Goal: Information Seeking & Learning: Learn about a topic

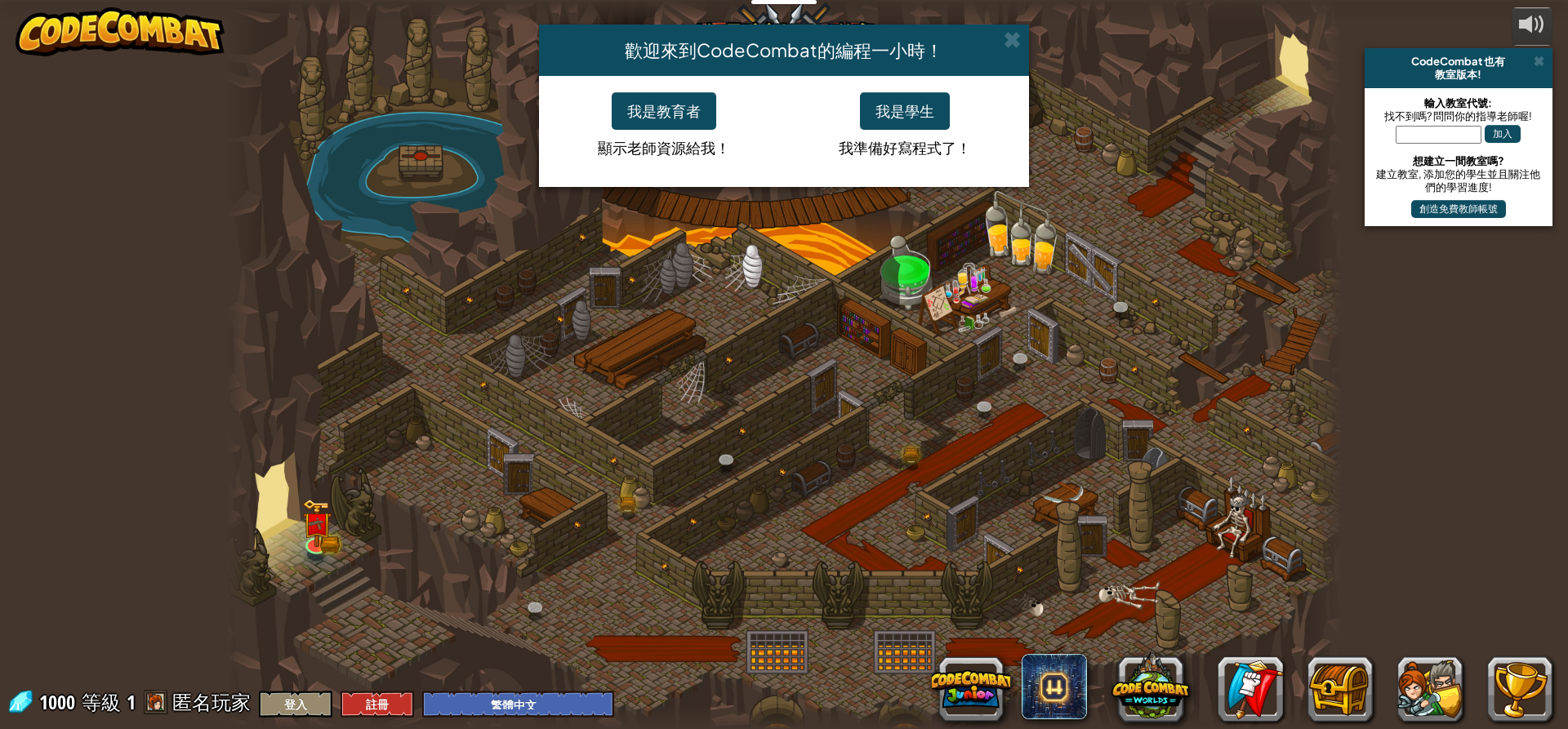
select select "zh-HANT"
click at [923, 92] on button "我是學生" at bounding box center [905, 111] width 90 height 38
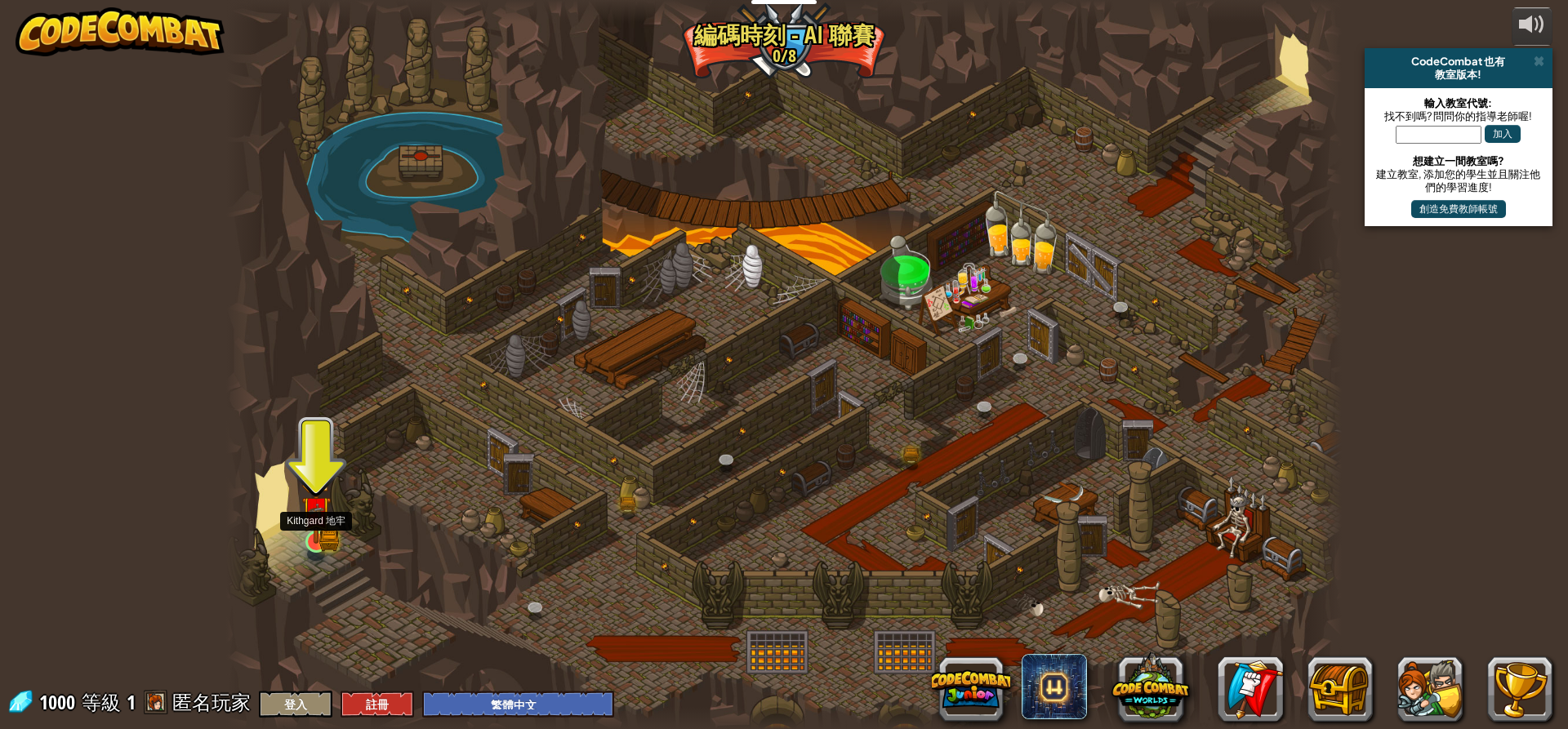
click at [303, 521] on img at bounding box center [315, 511] width 30 height 65
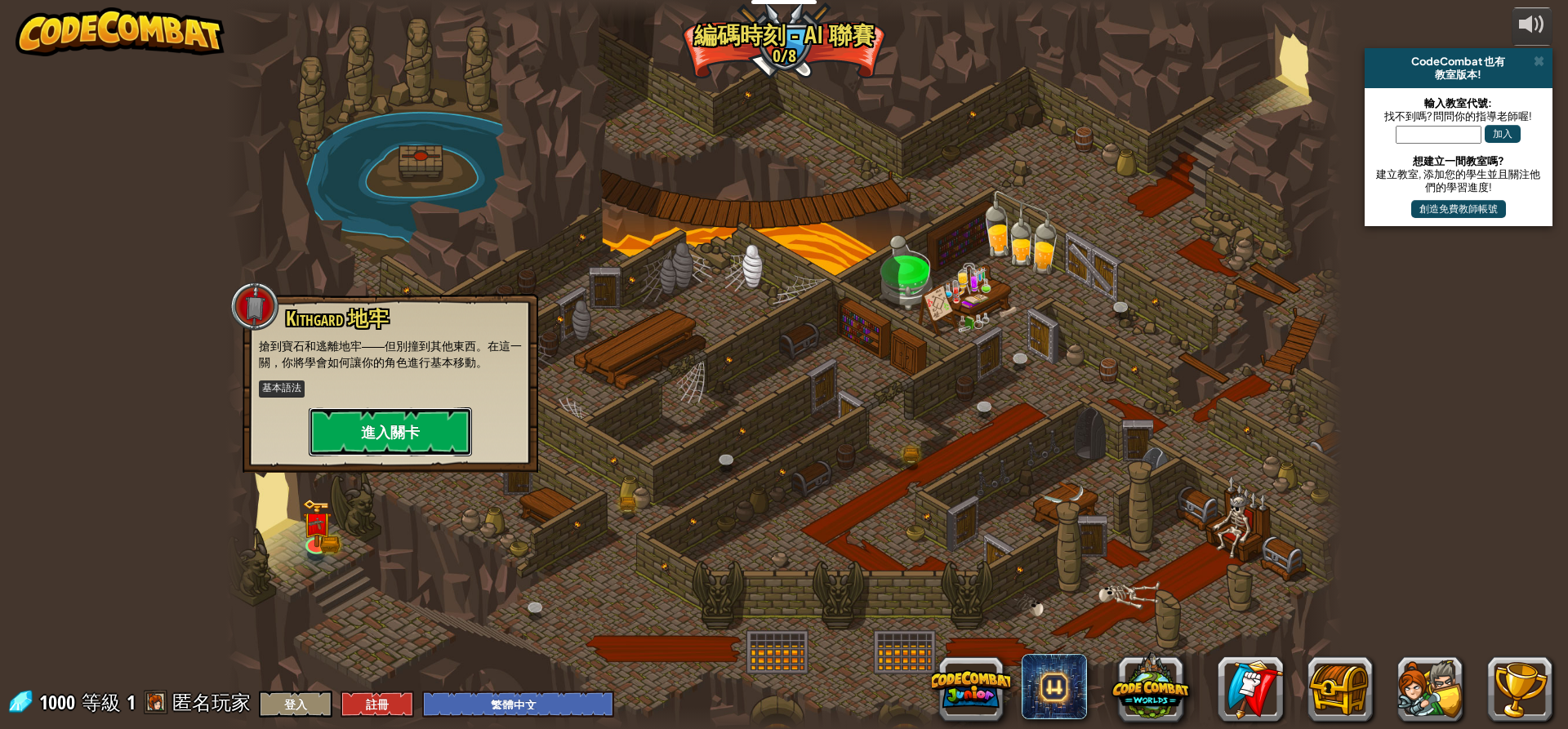
click at [398, 428] on button "進入關卡" at bounding box center [389, 432] width 163 height 49
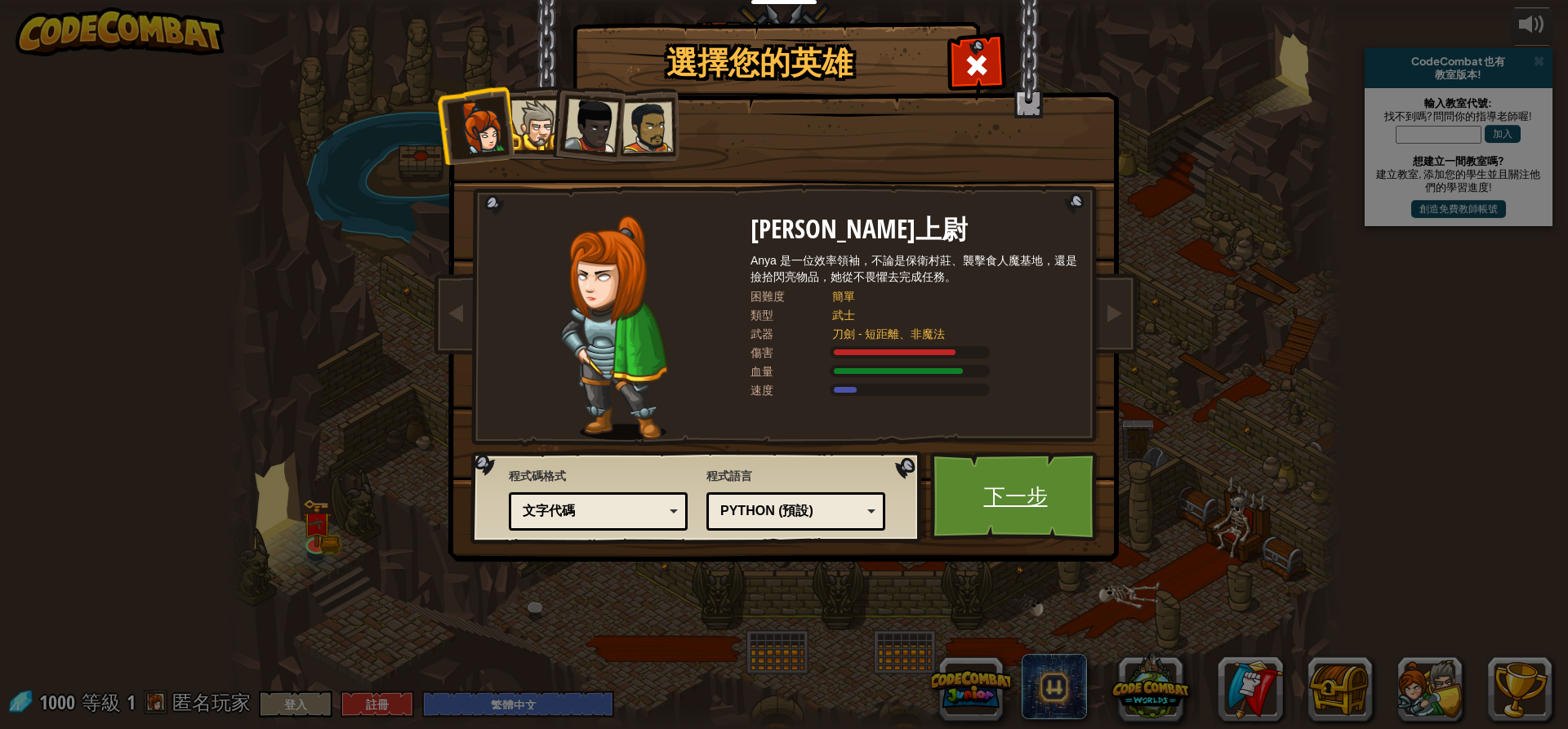
click at [989, 515] on link "下一步" at bounding box center [1015, 497] width 170 height 90
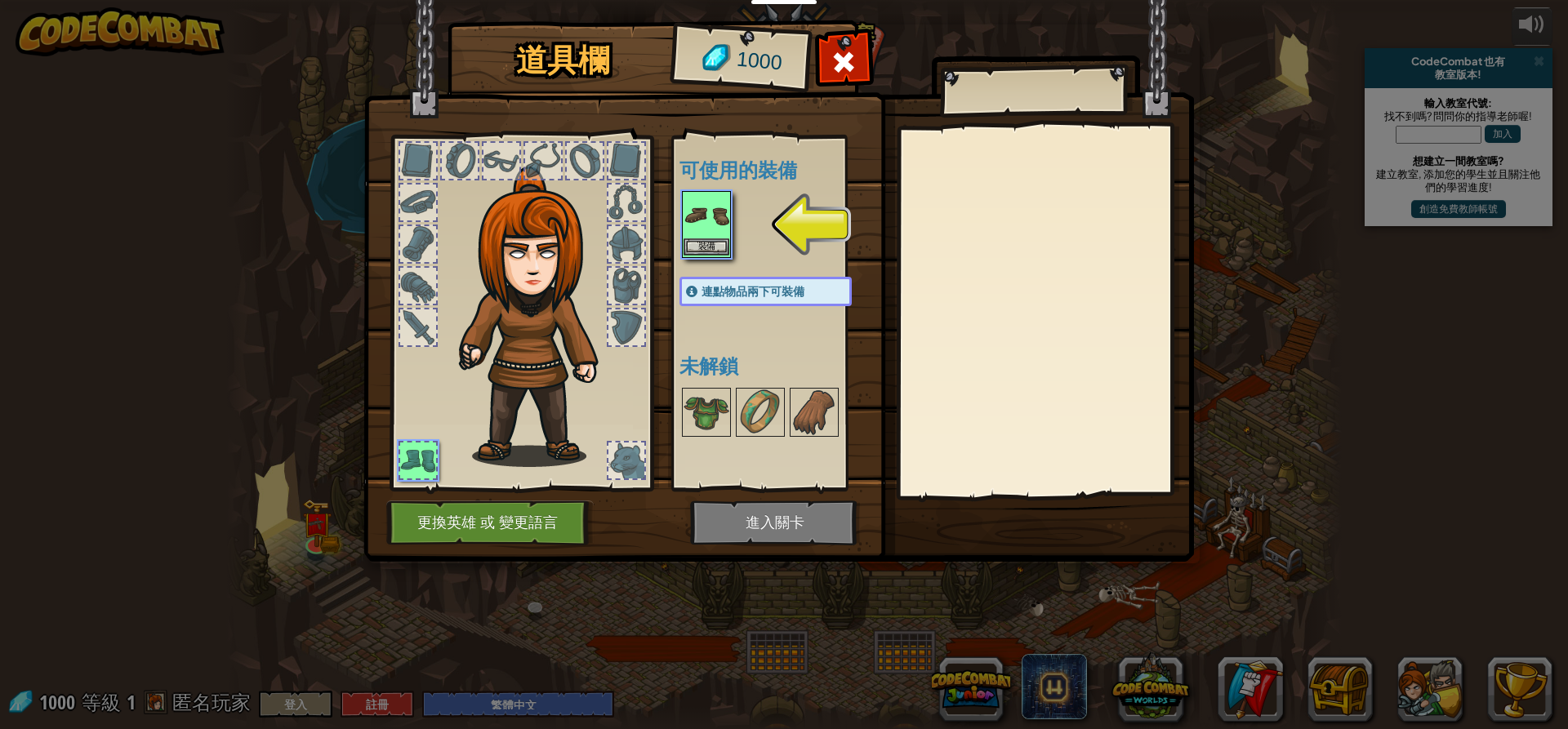
click at [700, 223] on img at bounding box center [706, 215] width 46 height 46
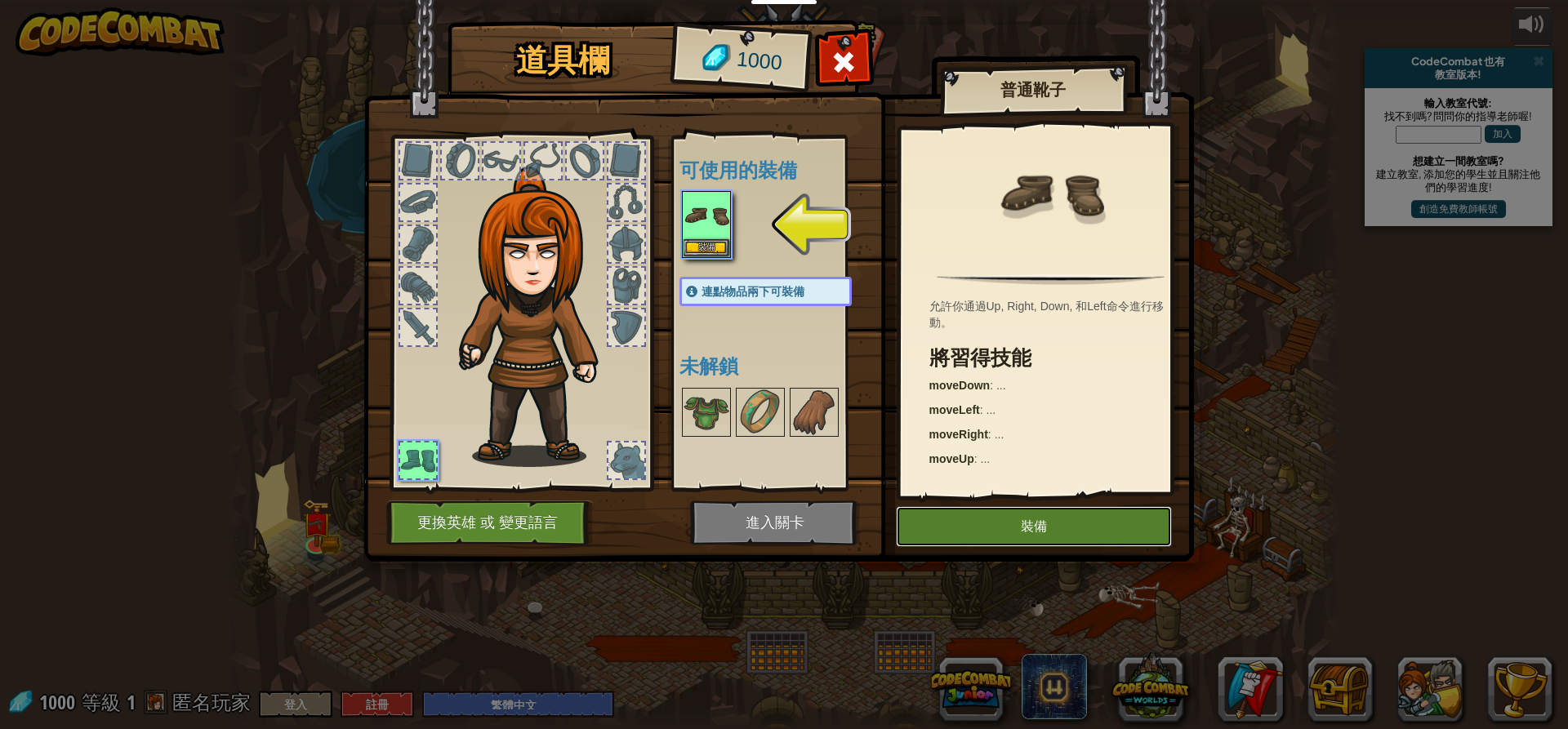
click at [1091, 509] on button "裝備" at bounding box center [1034, 526] width 276 height 41
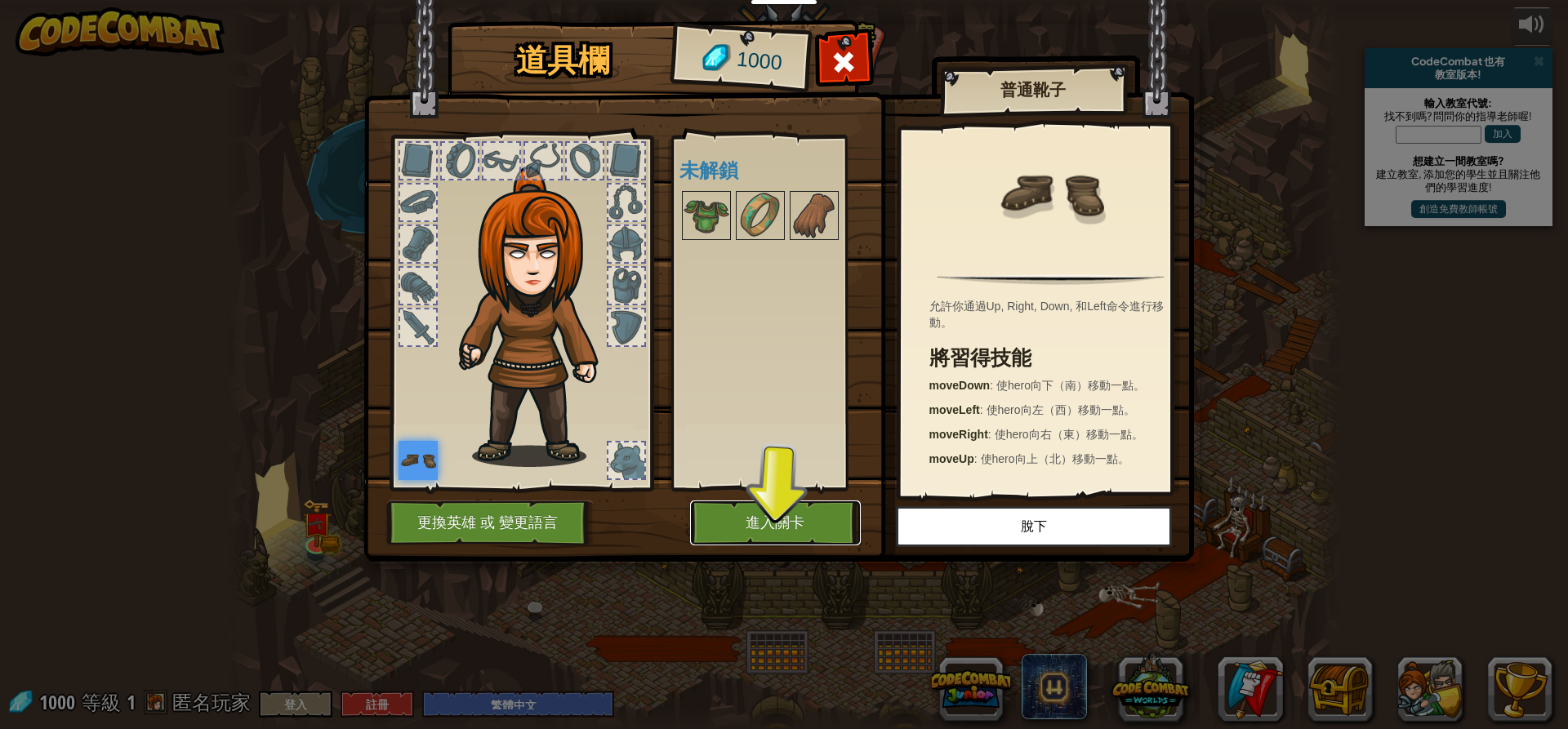
click at [739, 511] on button "進入關卡" at bounding box center [775, 523] width 170 height 45
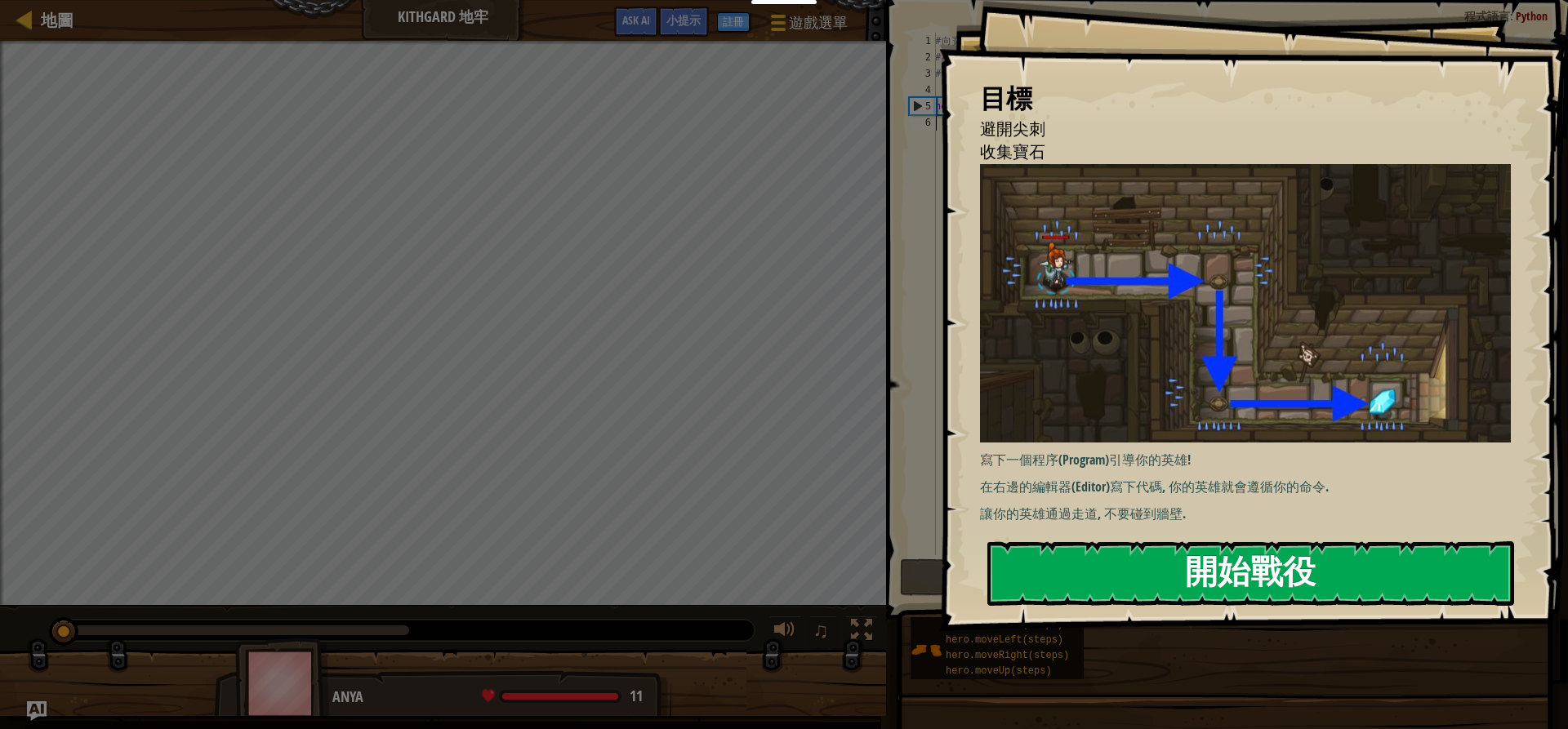
click at [1313, 557] on button "開始戰役" at bounding box center [1250, 574] width 526 height 65
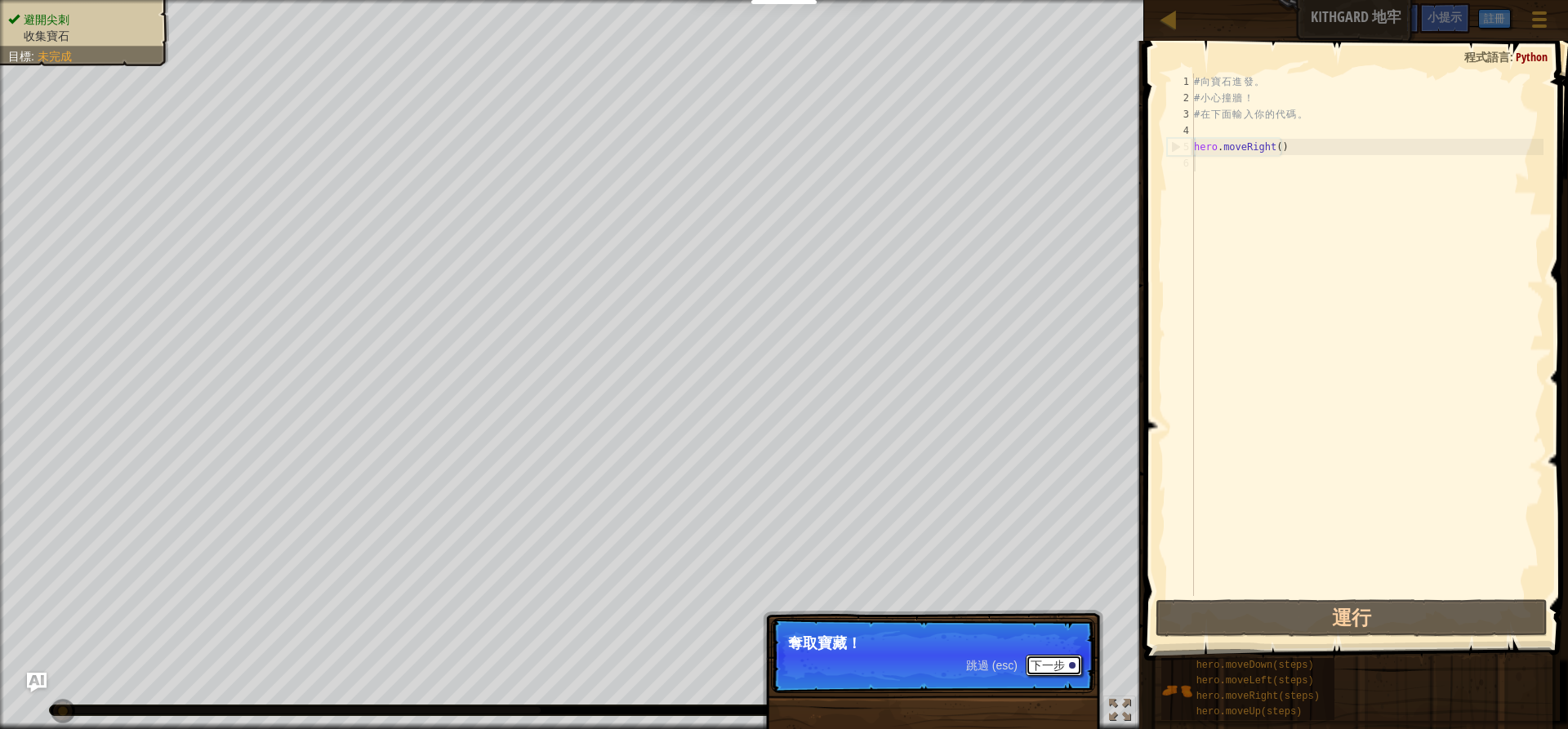
click at [1064, 658] on button "下一步" at bounding box center [1053, 666] width 57 height 22
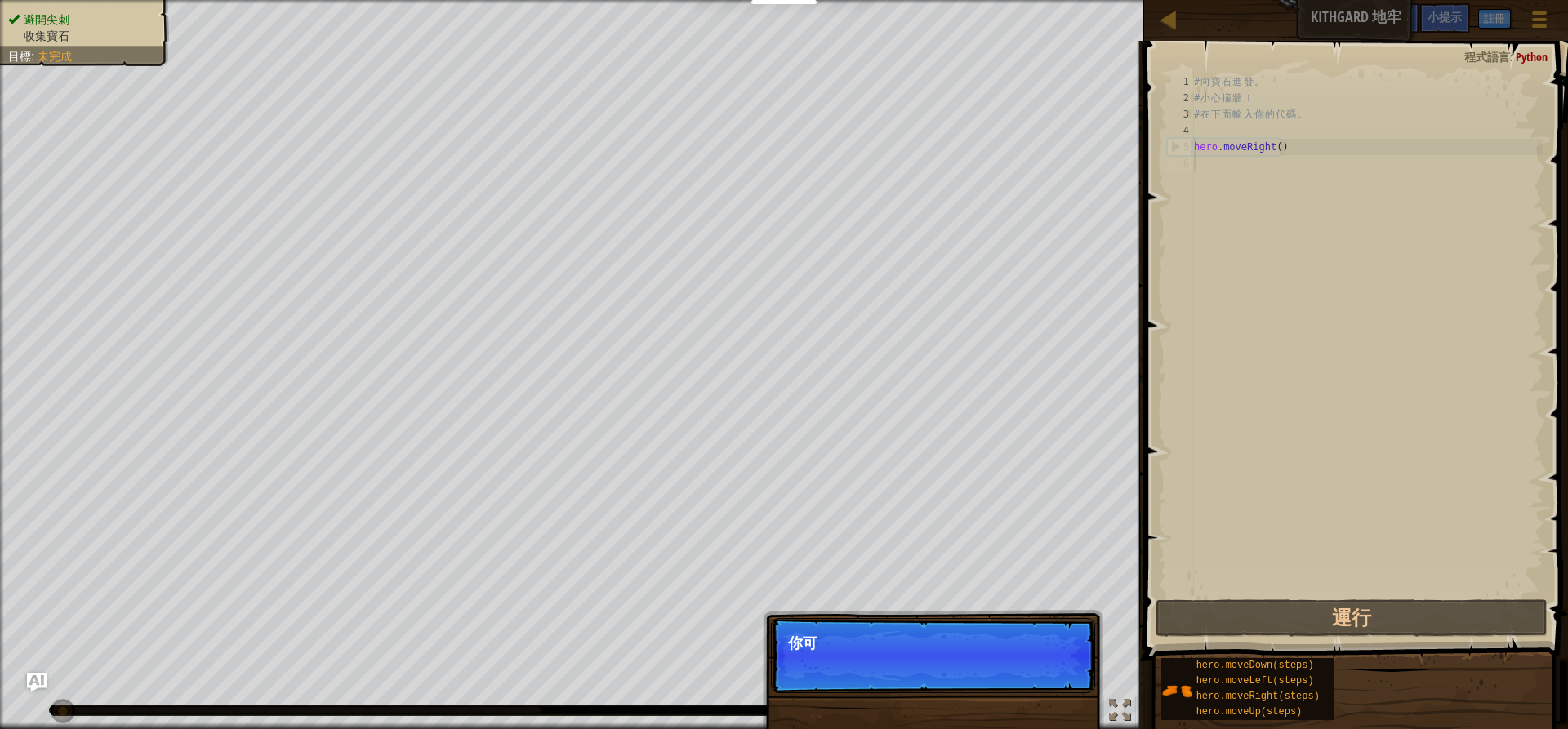
scroll to position [7, 0]
click at [1060, 659] on button "下一步" at bounding box center [1053, 666] width 57 height 22
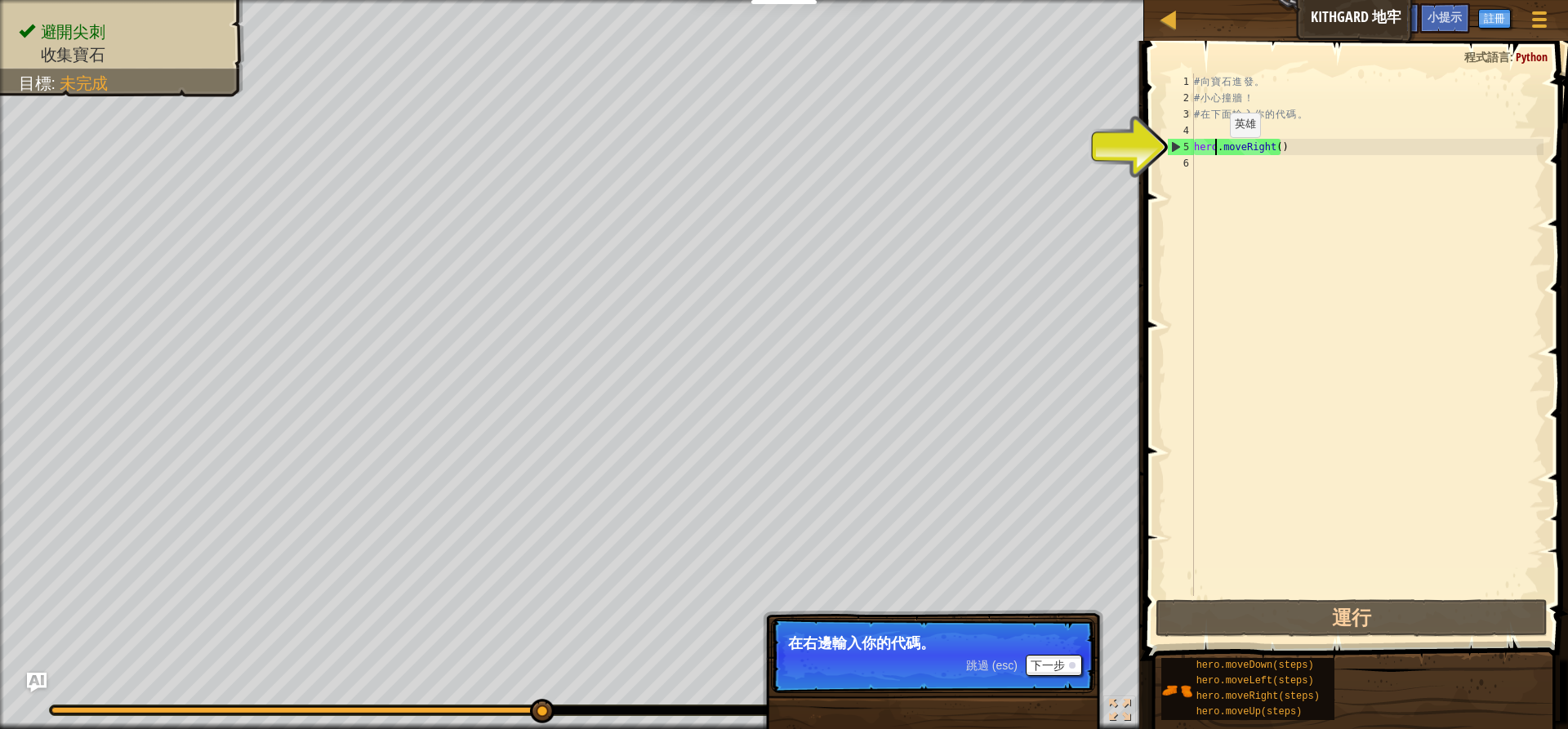
click at [1216, 153] on div "# 向 寶 石 進 發 。 # 小 心 撞 牆 ！ # 在 下 面 輸 入 你 的 代 碼 。 hero . moveRight ( )" at bounding box center [1366, 351] width 352 height 555
click at [1215, 150] on div "# 向 寶 石 進 發 。 # 小 心 撞 牆 ！ # 在 下 面 輸 入 你 的 代 碼 。 hero . moveRight ( )" at bounding box center [1366, 351] width 352 height 555
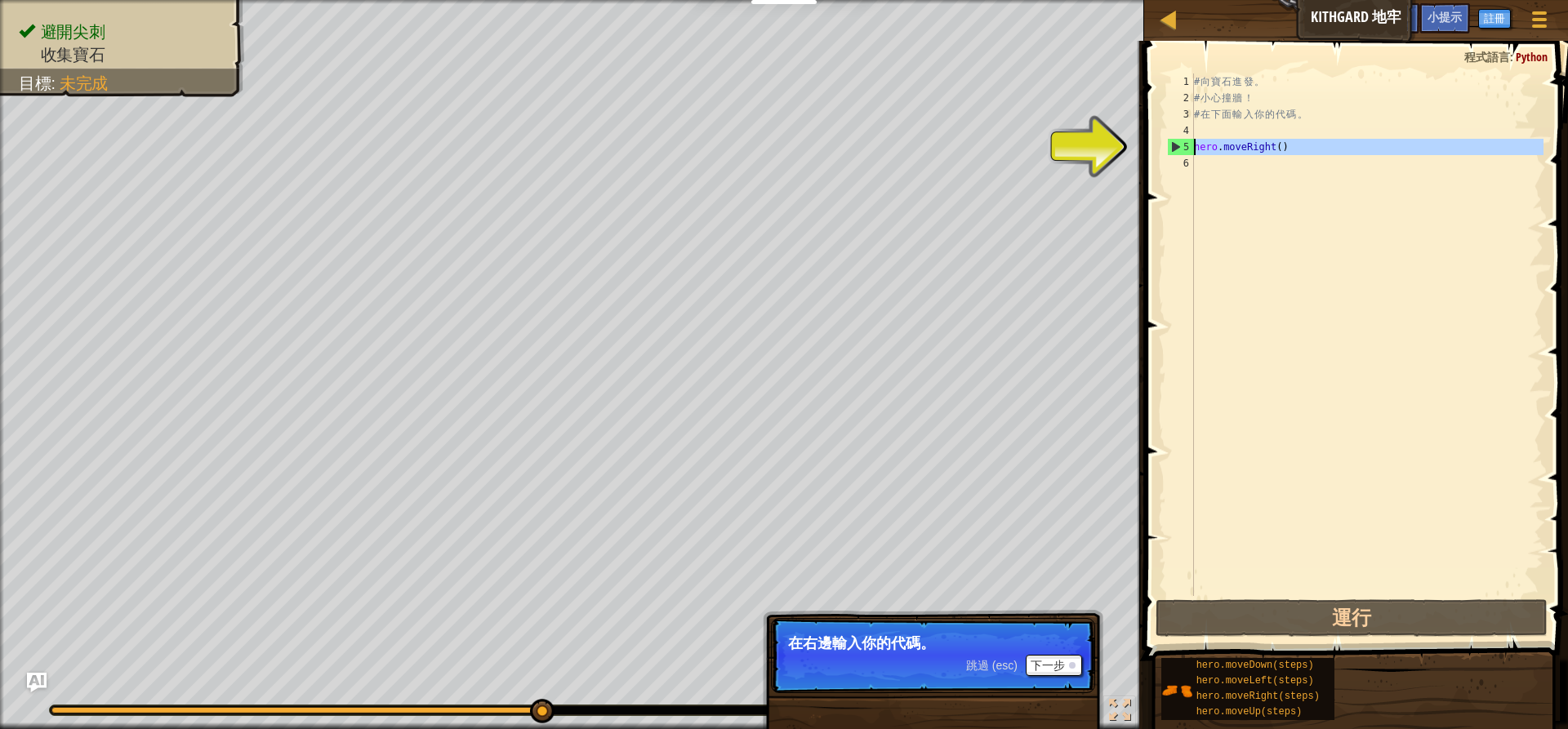
click at [1178, 150] on div "5" at bounding box center [1181, 147] width 26 height 16
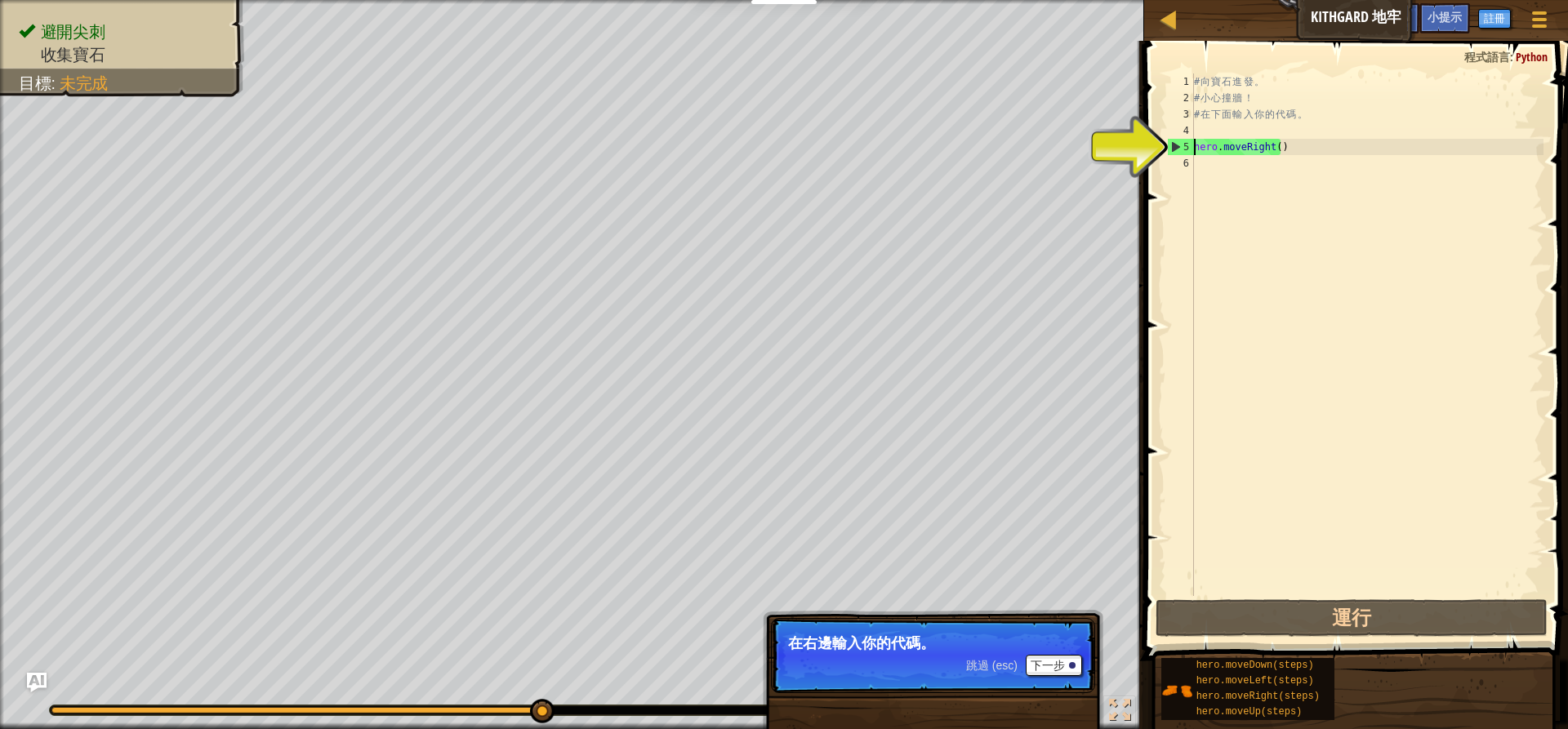
drag, startPoint x: 1171, startPoint y: 143, endPoint x: 1207, endPoint y: 150, distance: 36.7
click at [1171, 143] on div "5" at bounding box center [1181, 147] width 26 height 16
click at [1282, 147] on div "# 向 寶 石 進 發 。 # 小 心 撞 牆 ！ # 在 下 面 輸 入 你 的 代 碼 。 hero . moveRight ( )" at bounding box center [1366, 351] width 352 height 555
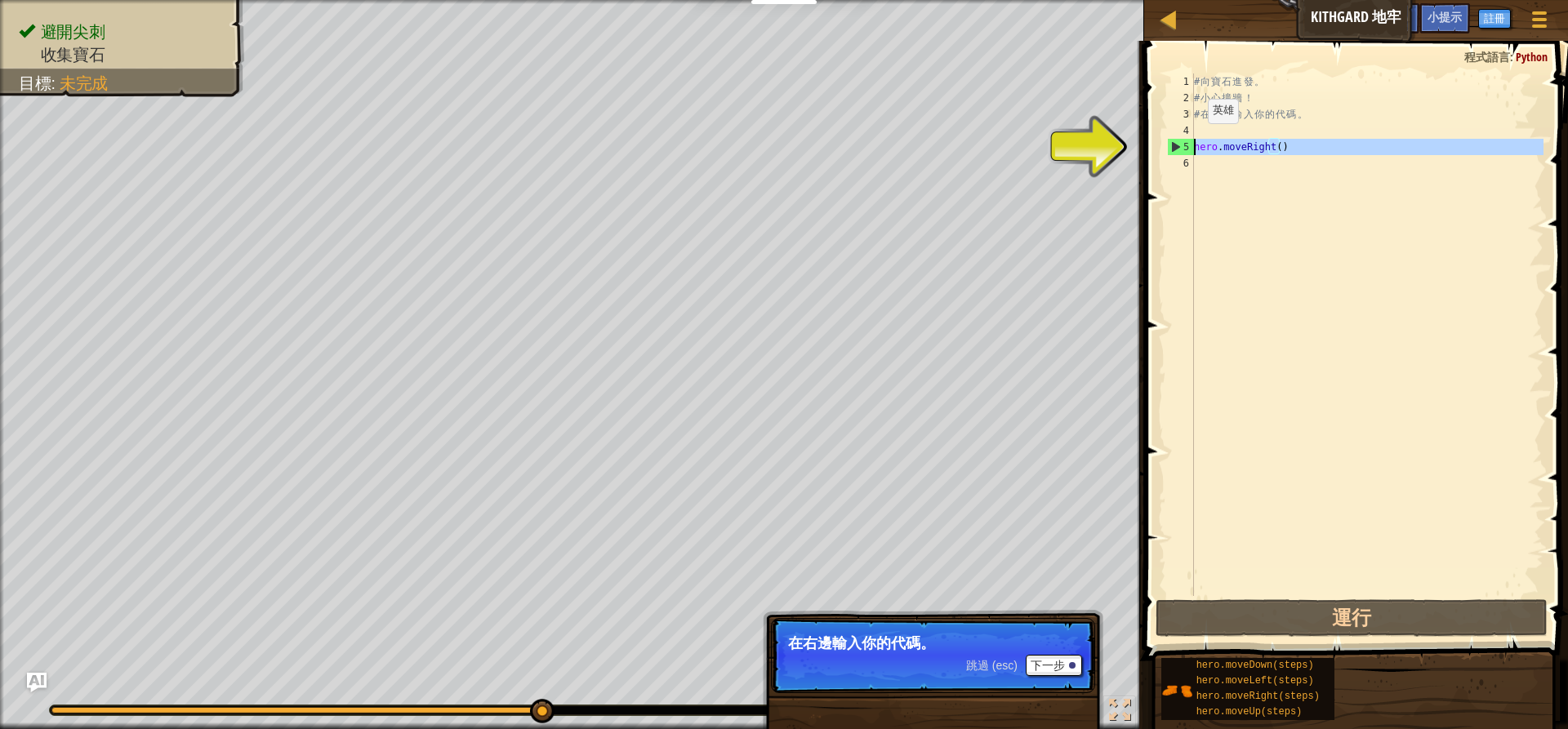
click at [1176, 143] on div "5" at bounding box center [1181, 147] width 26 height 16
click at [1174, 143] on div "5" at bounding box center [1181, 147] width 26 height 16
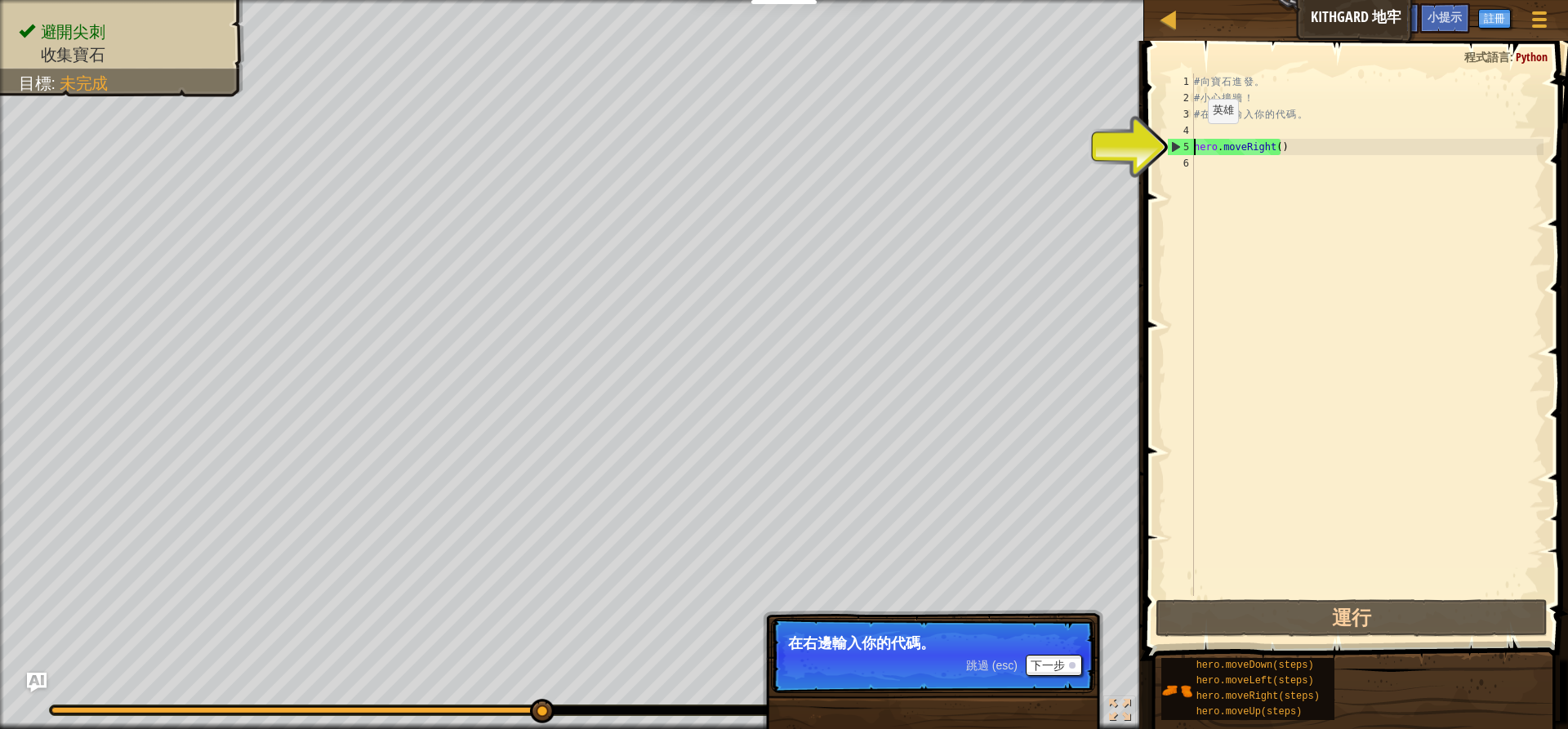
click at [1171, 141] on div "5" at bounding box center [1181, 147] width 26 height 16
type textarea "hero.moveRight()"
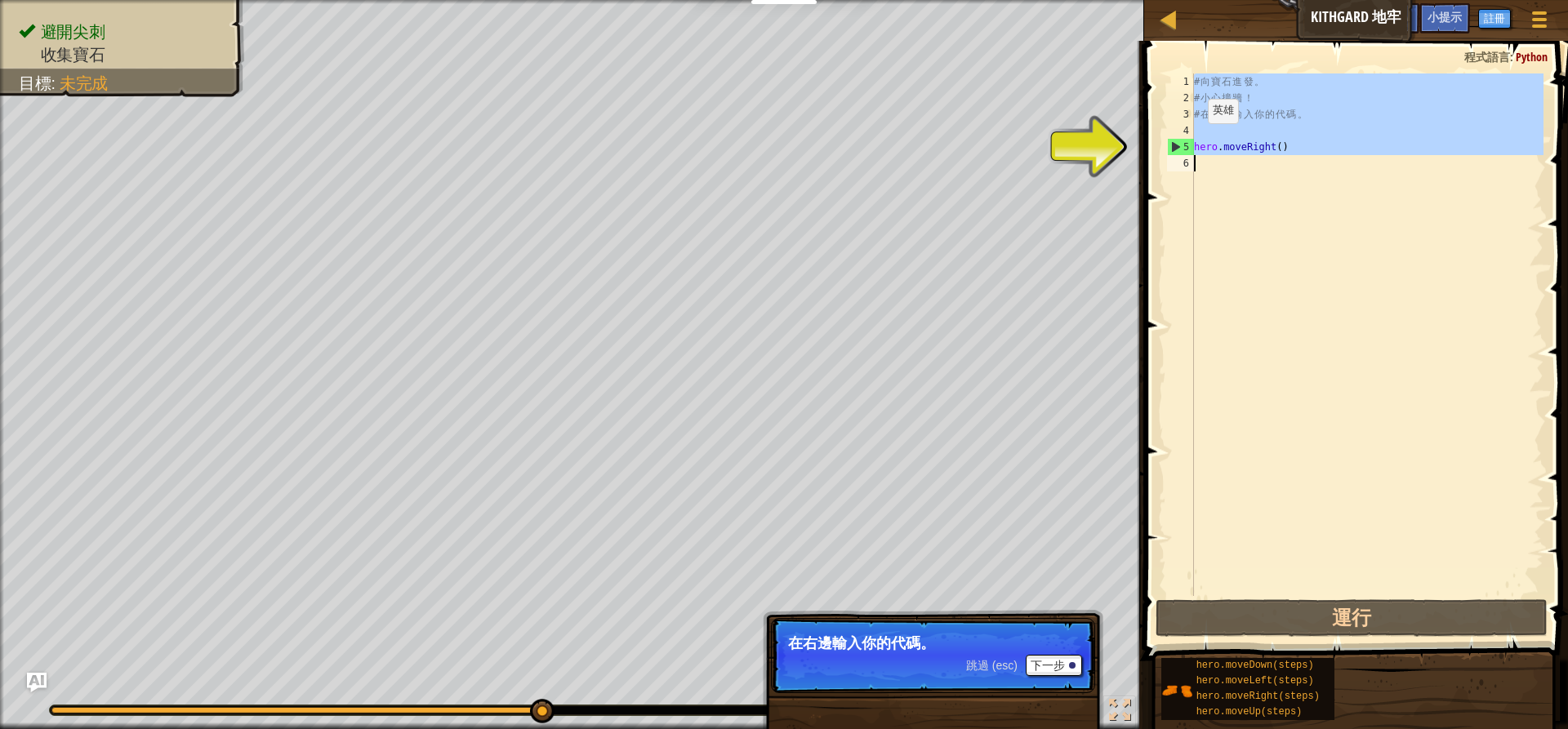
click at [1173, 143] on div "5" at bounding box center [1181, 147] width 26 height 16
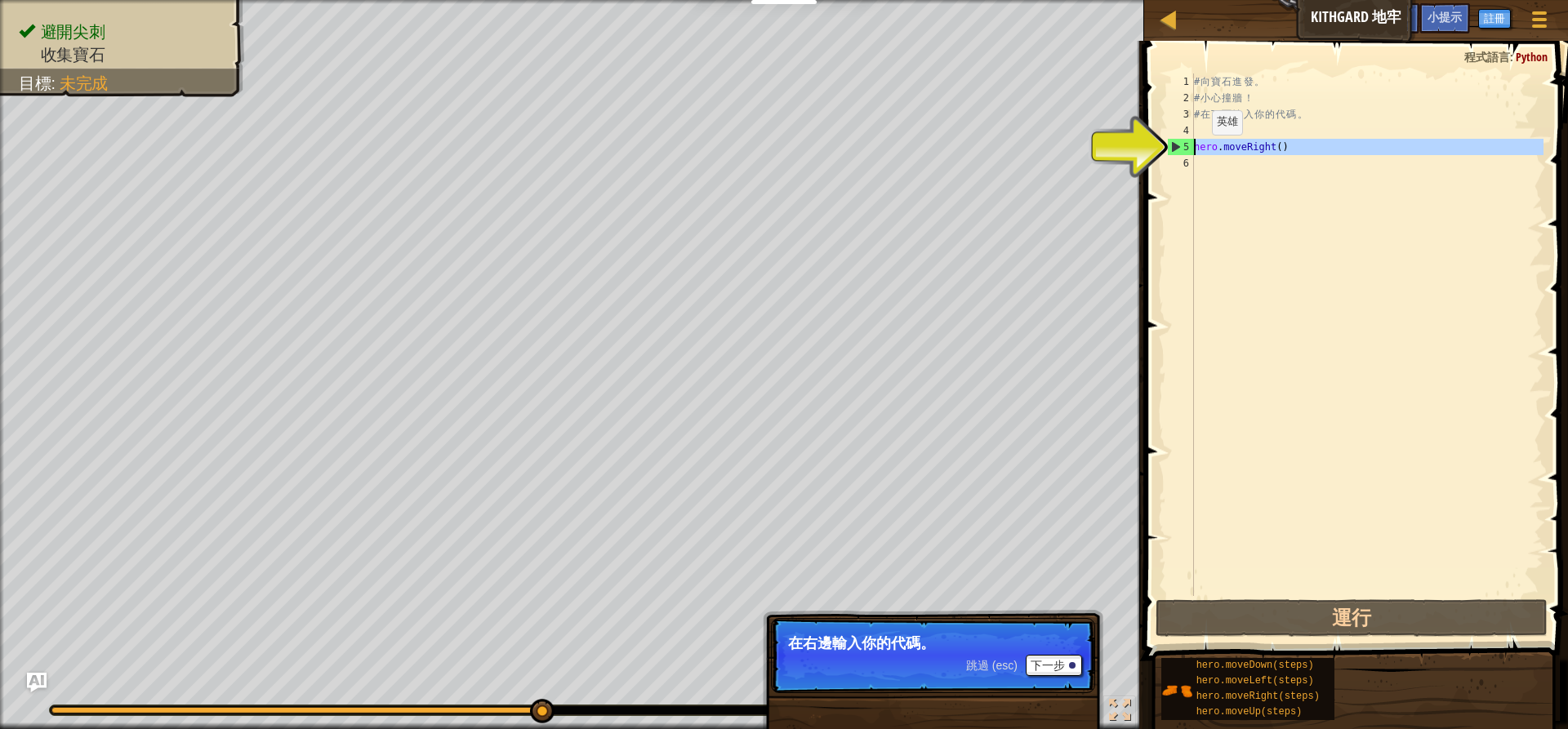
drag, startPoint x: 1175, startPoint y: 143, endPoint x: 1216, endPoint y: 169, distance: 48.5
click at [1215, 169] on div "1 2 3 4 5 6 # 向 寶 石 進 發 。 # 小 心 撞 牆 ！ # 在 下 面 輸 入 你 的 代 碼 。 hero . moveRight ( …" at bounding box center [1353, 335] width 379 height 523
type textarea "hero.moveRight()"
click at [1235, 213] on div "# 向 寶 石 進 發 。 # 小 心 撞 牆 ！ # 在 下 面 輸 入 你 的 代 碼 。 hero . moveRight ( )" at bounding box center [1366, 335] width 352 height 523
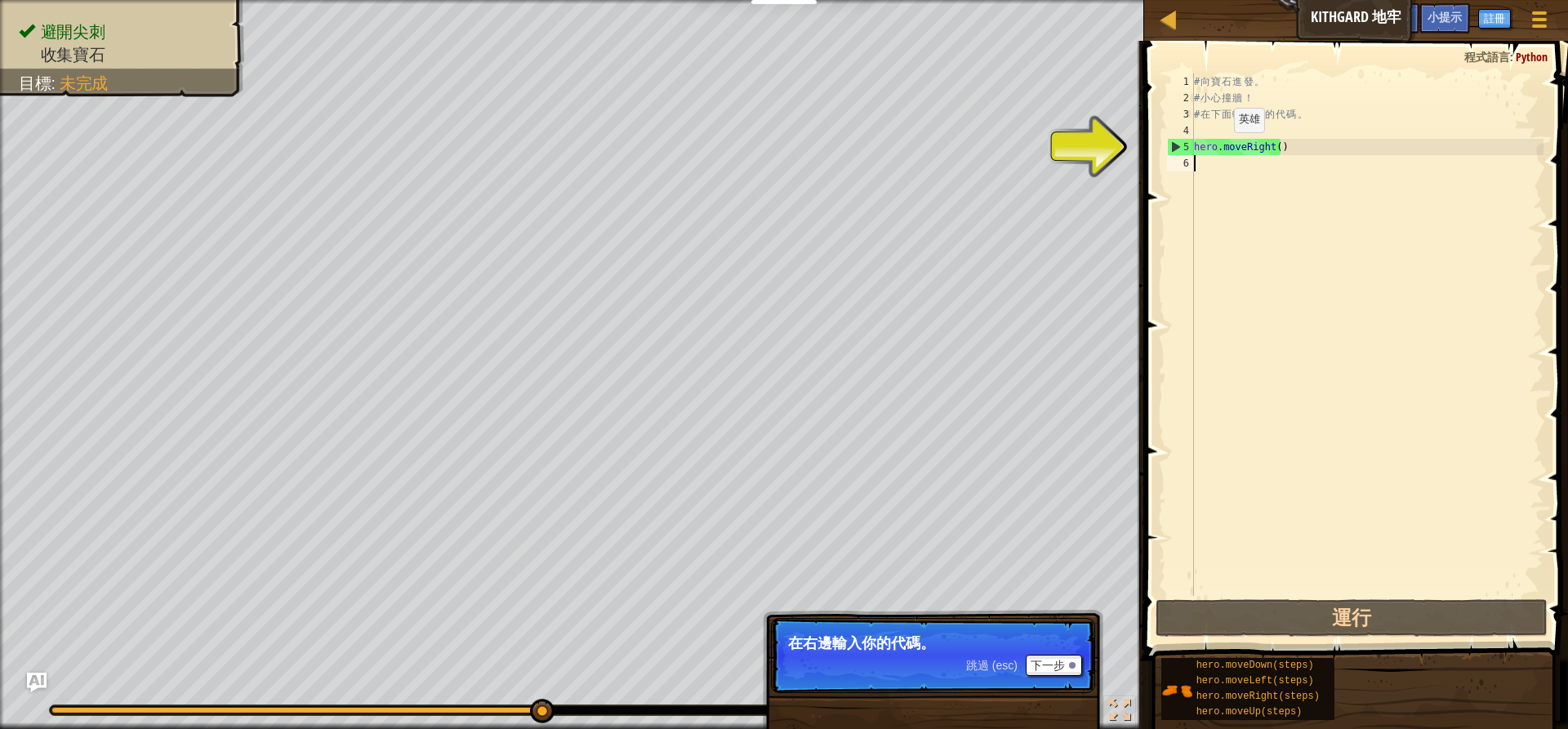
click at [1220, 149] on div "# 向 寶 石 進 發 。 # 小 心 撞 牆 ！ # 在 下 面 輸 入 你 的 代 碼 。 hero . moveRight ( )" at bounding box center [1366, 351] width 352 height 555
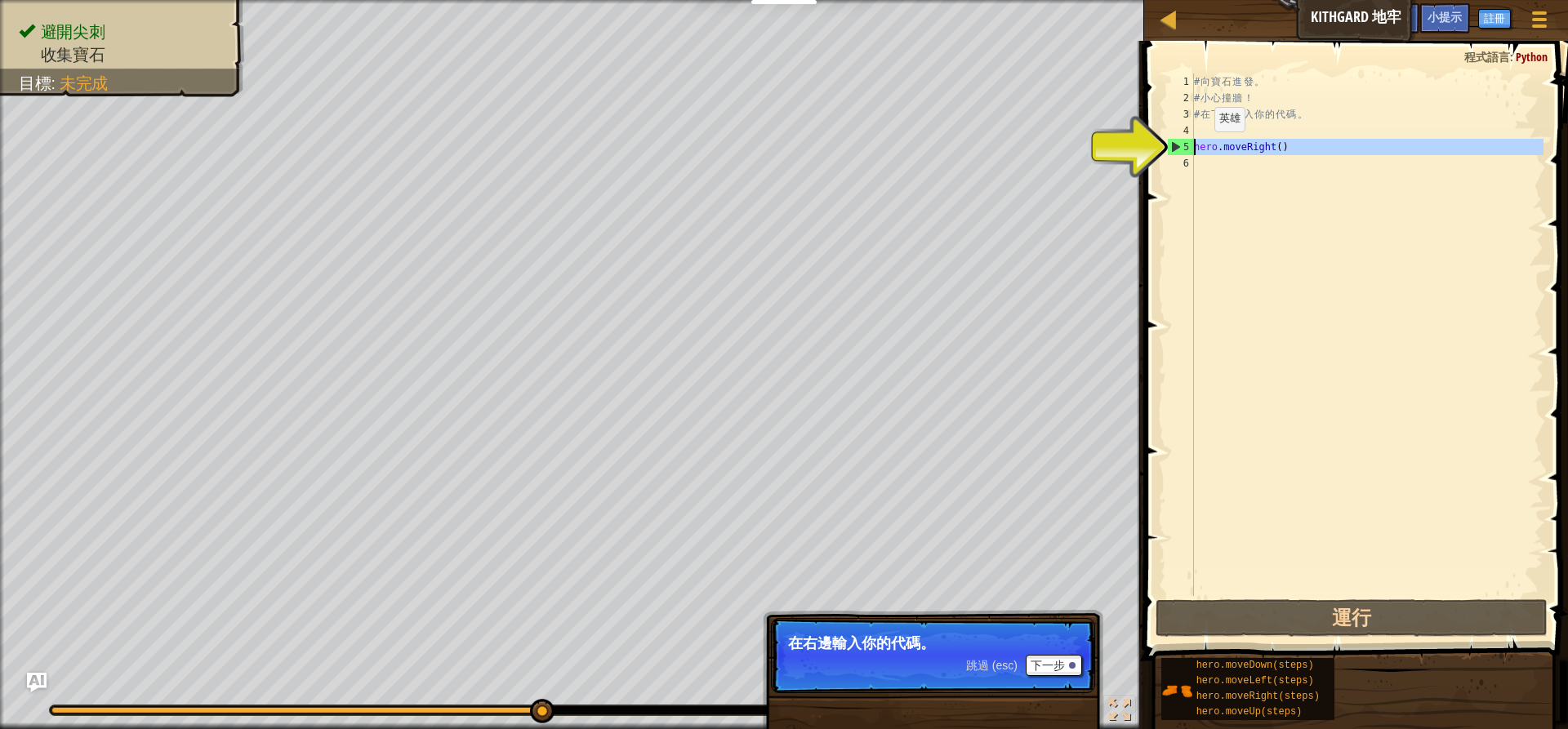
drag, startPoint x: 1192, startPoint y: 147, endPoint x: 1200, endPoint y: 148, distance: 8.1
click at [1200, 148] on div "hero.moveRight() 1 2 3 4 5 6 # 向 寶 石 進 發 。 # 小 心 撞 牆 ！ # 在 下 面 輸 入 你 的 代 碼 。 he…" at bounding box center [1353, 335] width 379 height 523
type textarea "hero.moveRight()"
drag, startPoint x: 1187, startPoint y: 142, endPoint x: 1231, endPoint y: 152, distance: 45.1
click at [1231, 152] on div "1 2 3 4 5 6 # 向 寶 石 進 發 。 # 小 心 撞 牆 ！ # 在 下 面 輸 入 你 的 代 碼 。 hero . moveRight ( …" at bounding box center [1353, 335] width 379 height 523
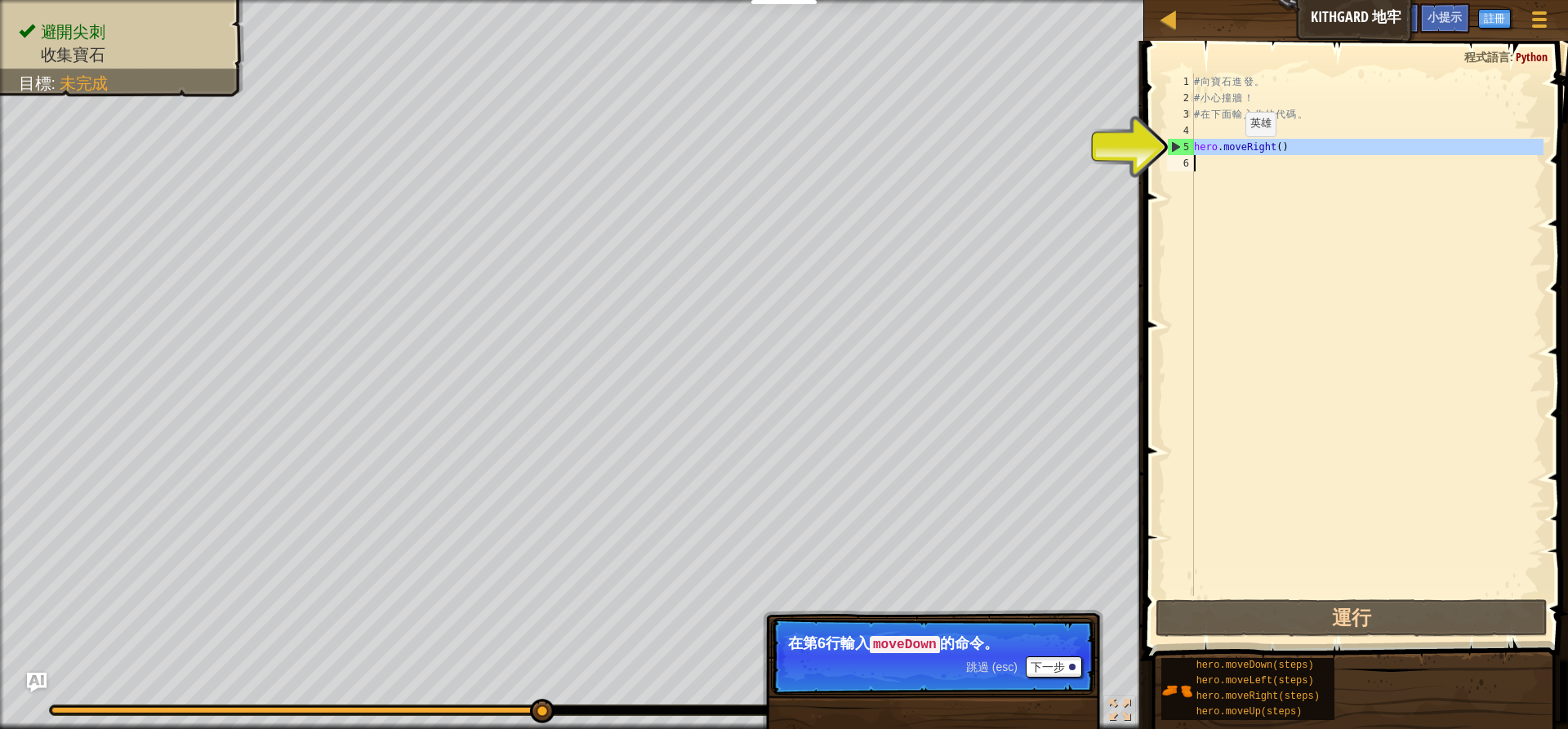
type textarea "hero.moveRight()"
click at [1039, 669] on button "下一步" at bounding box center [1053, 667] width 57 height 22
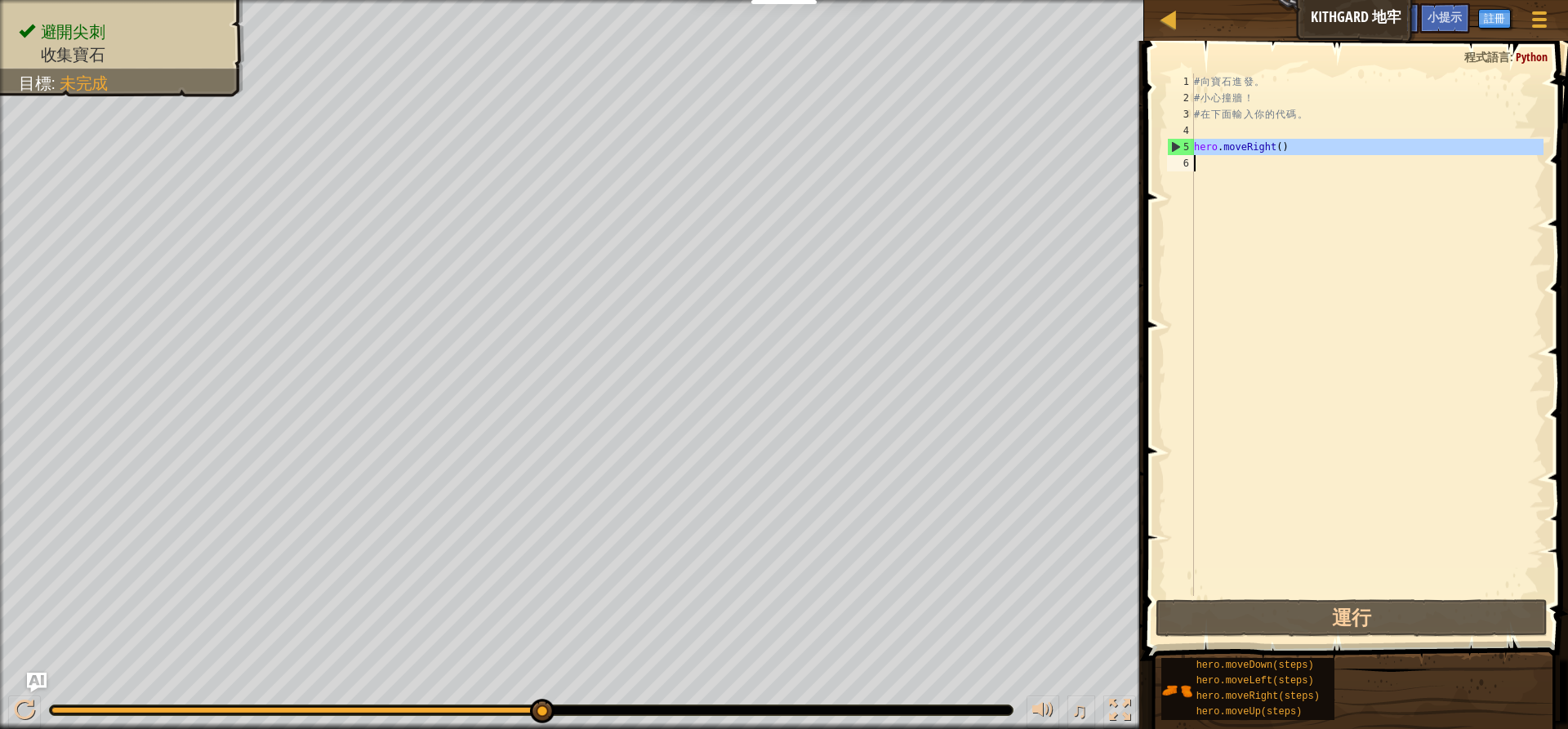
drag, startPoint x: 1190, startPoint y: 144, endPoint x: 1291, endPoint y: 579, distance: 446.6
click at [1291, 576] on div "1 2 3 4 5 6 # 向 寶 石 進 發 。 # 小 心 撞 牆 ！ # 在 下 面 輸 入 你 的 代 碼 。 hero . moveRight ( …" at bounding box center [1353, 335] width 379 height 523
type textarea "hero.moveRight()"
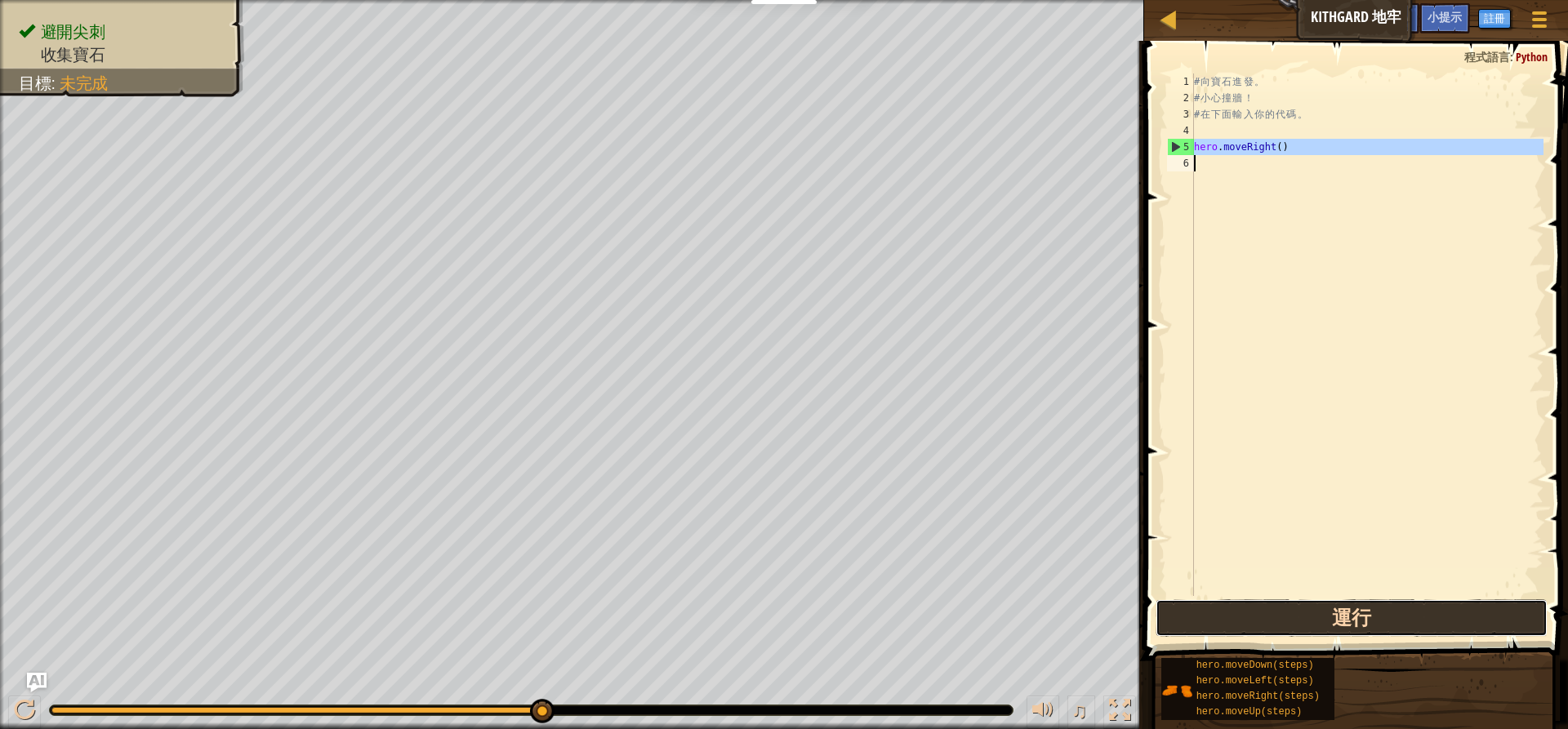
click at [1289, 610] on button "運行" at bounding box center [1351, 618] width 392 height 38
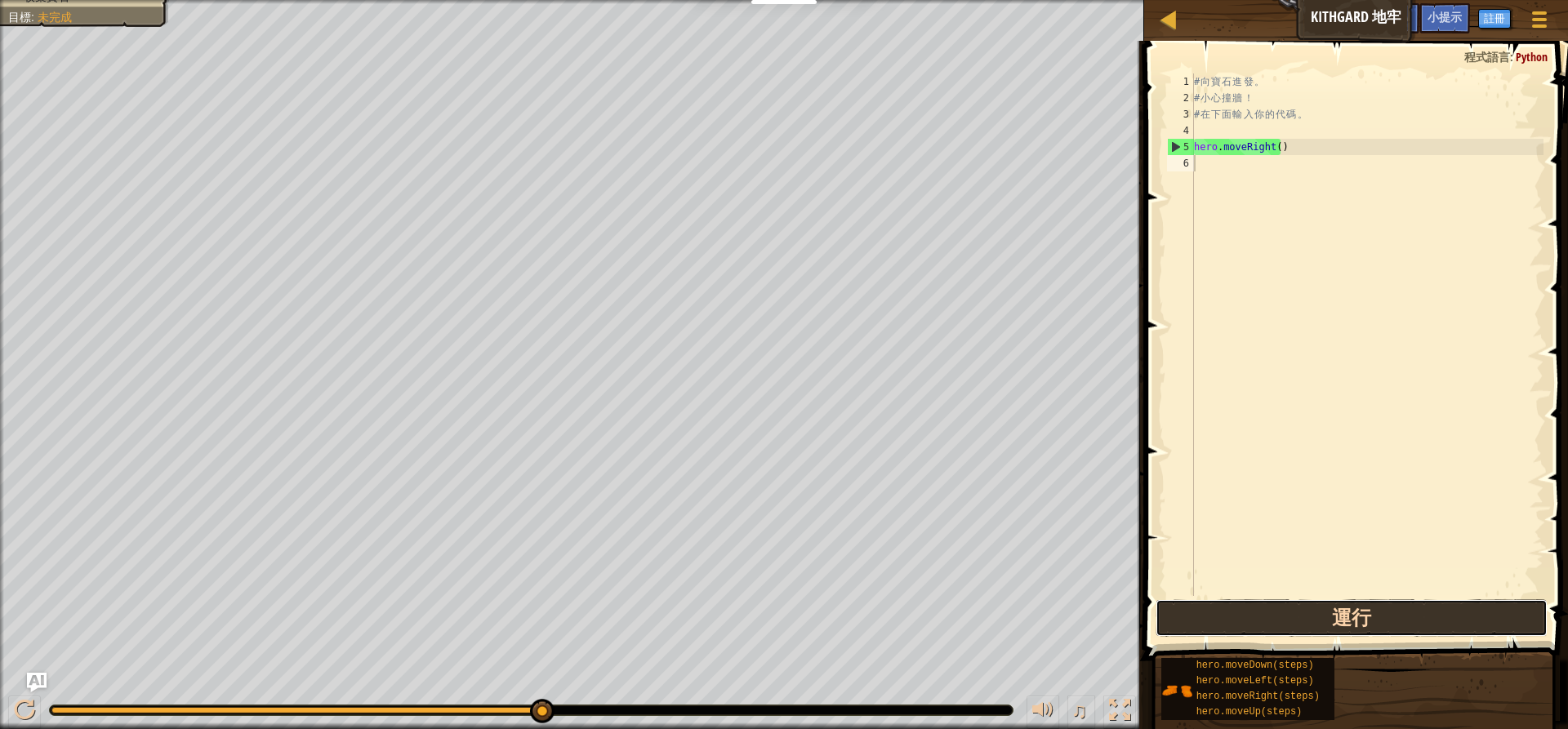
click at [1345, 613] on button "運行" at bounding box center [1351, 618] width 392 height 38
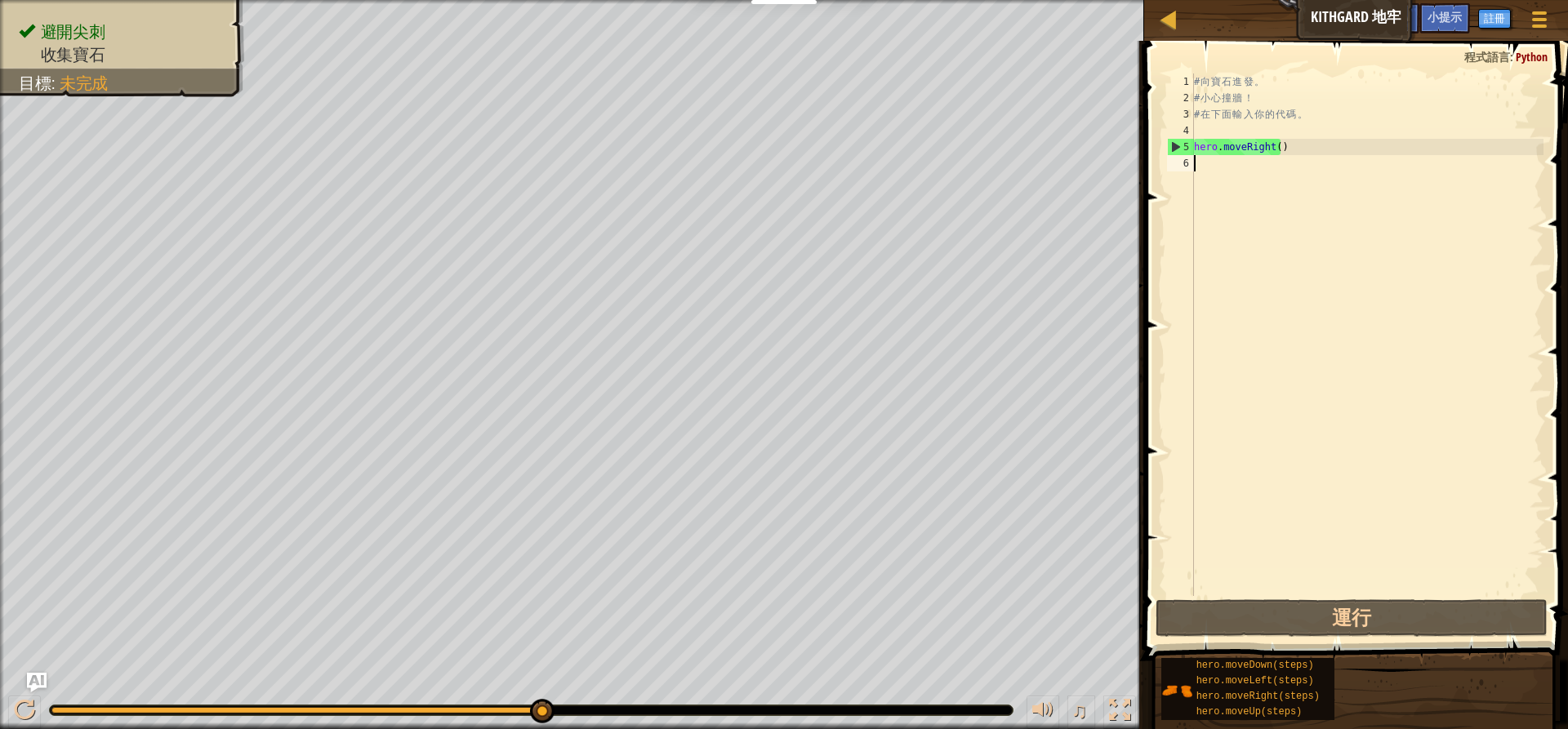
click at [574, 672] on div "避開尖刺 收集寶石 目標 : 未完成 ♫ Anya 11 x: 18 y: 18 No target 跳過 (esc) 下一步 在第6行輸入 moveDown…" at bounding box center [784, 364] width 1568 height 729
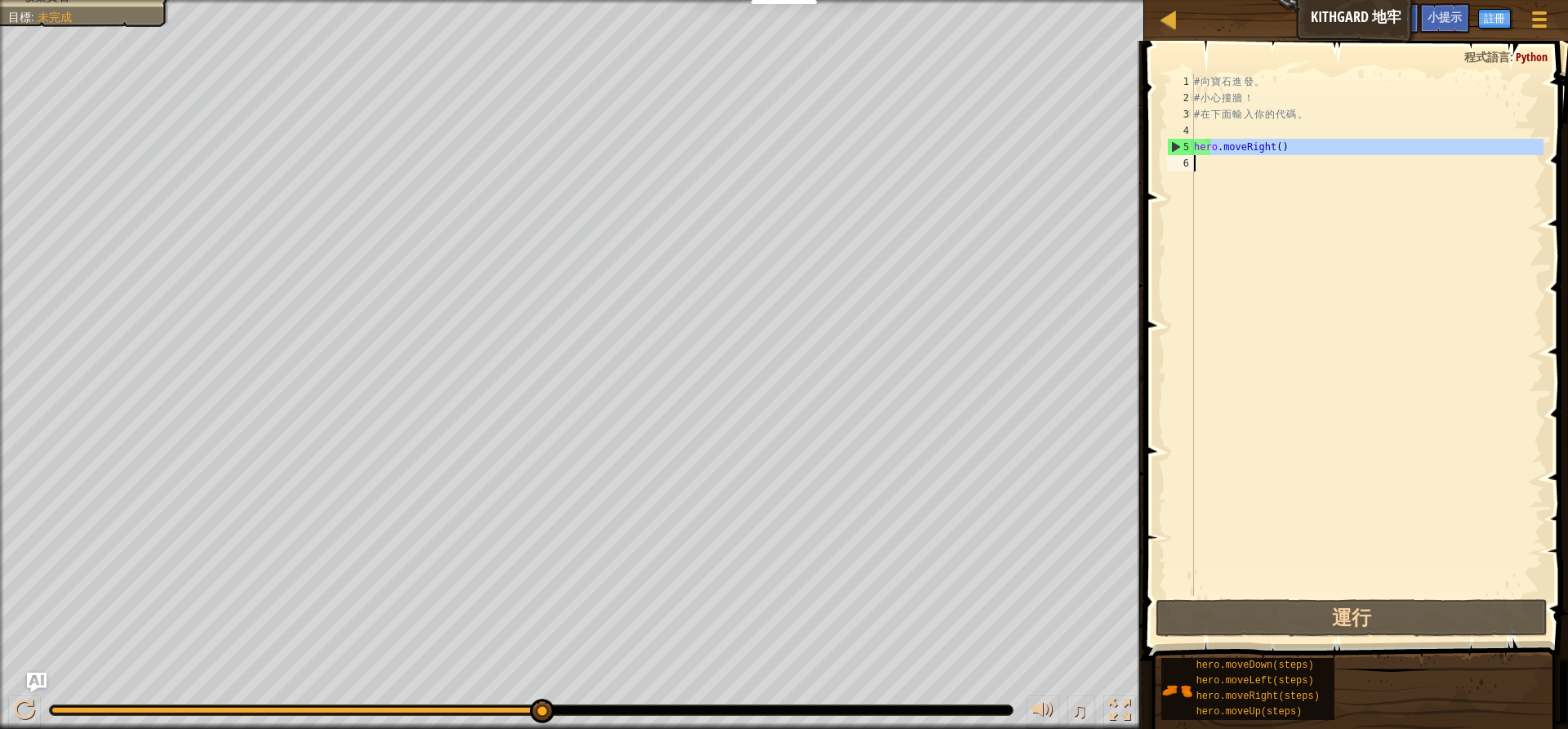
drag, startPoint x: 1209, startPoint y: 149, endPoint x: 1213, endPoint y: 172, distance: 23.3
click at [1213, 172] on div "# 向 寶 石 進 發 。 # 小 心 撞 牆 ！ # 在 下 面 輸 入 你 的 代 碼 。 hero . moveRight ( )" at bounding box center [1366, 351] width 352 height 555
type textarea "hero.moveRight()"
click at [1200, 156] on div "# 向 寶 石 進 發 。 # 小 心 撞 牆 ！ # 在 下 面 輸 入 你 的 代 碼 。 hero . moveRight ( )" at bounding box center [1366, 335] width 352 height 523
click at [1199, 166] on div "# 向 寶 石 進 發 。 # 小 心 撞 牆 ！ # 在 下 面 輸 入 你 的 代 碼 。 hero . moveRight ( )" at bounding box center [1366, 351] width 352 height 555
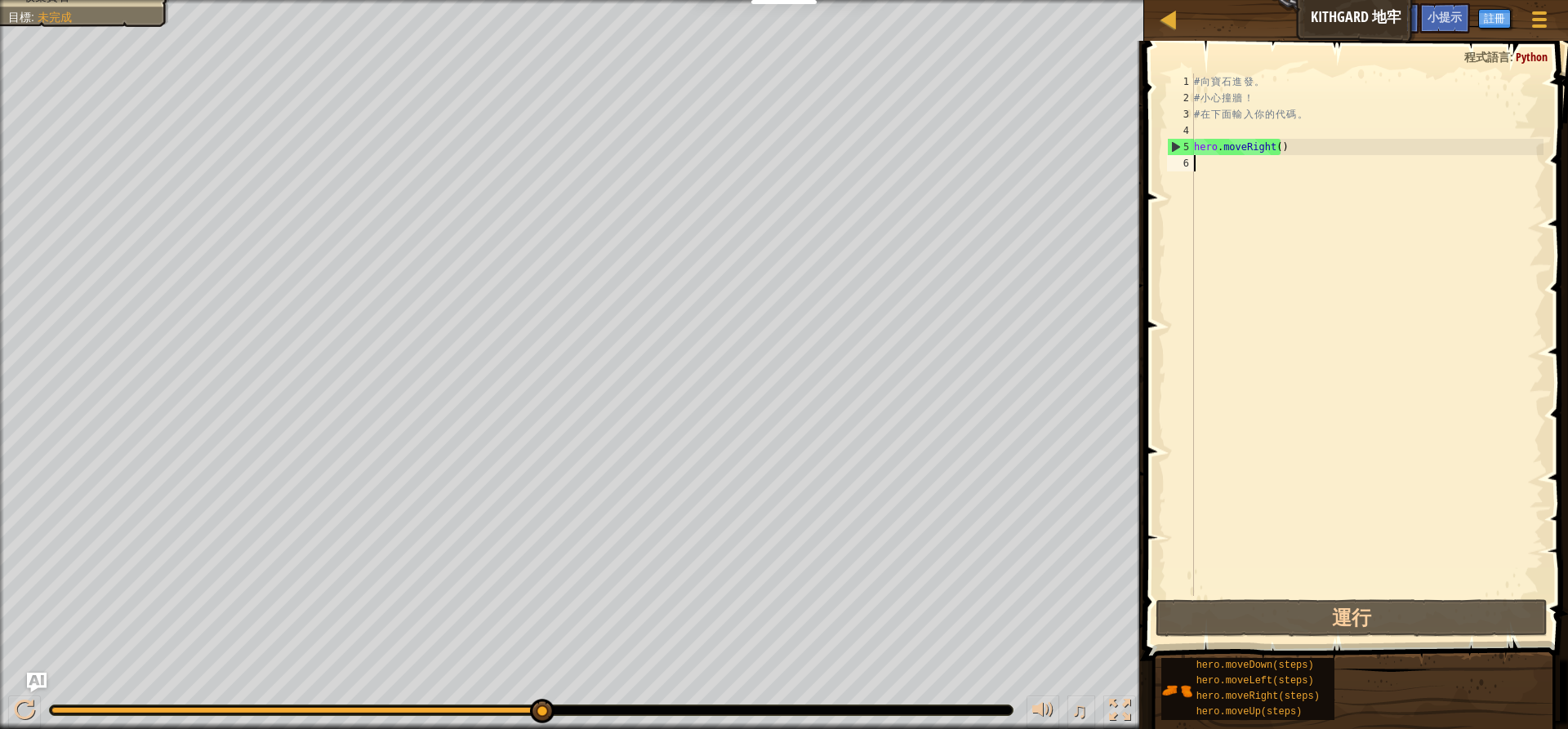
click at [1262, 155] on div "# 向 寶 石 進 發 。 # 小 心 撞 牆 ！ # 在 下 面 輸 入 你 的 代 碼 。 hero . moveRight ( )" at bounding box center [1366, 351] width 352 height 555
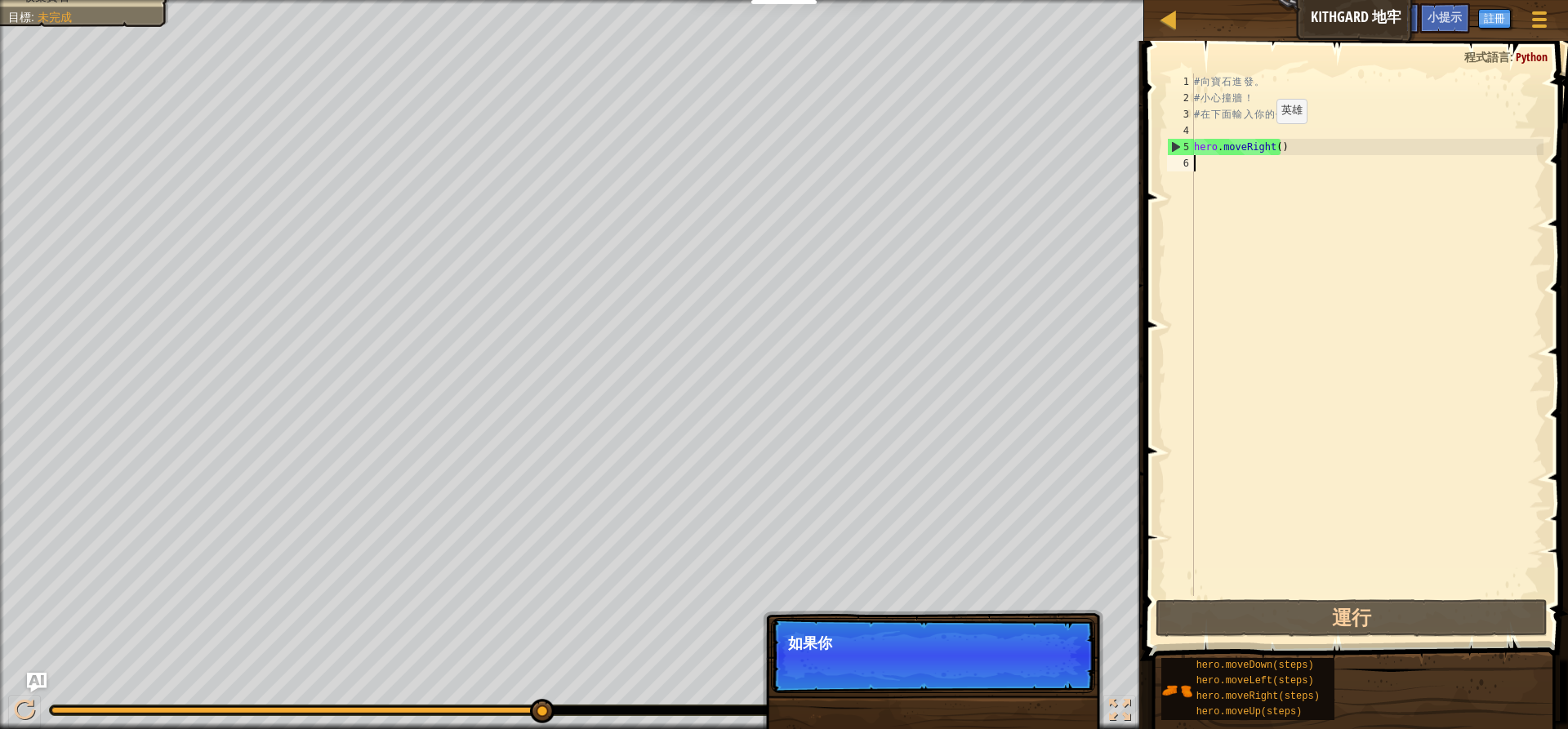
click at [1258, 147] on div "# 向 寶 石 進 發 。 # 小 心 撞 牆 ！ # 在 下 面 輸 入 你 的 代 碼 。 hero . moveRight ( )" at bounding box center [1366, 351] width 352 height 555
type textarea "hero.moveRight()"
click at [1035, 653] on p "跳過 (esc) 下一步 如果你卡住了，查詢導引取得提示。" at bounding box center [933, 655] width 324 height 75
click at [1057, 663] on p "跳過 (esc) 下一步 如果你卡住了，查詢導引取得提示。" at bounding box center [933, 655] width 324 height 75
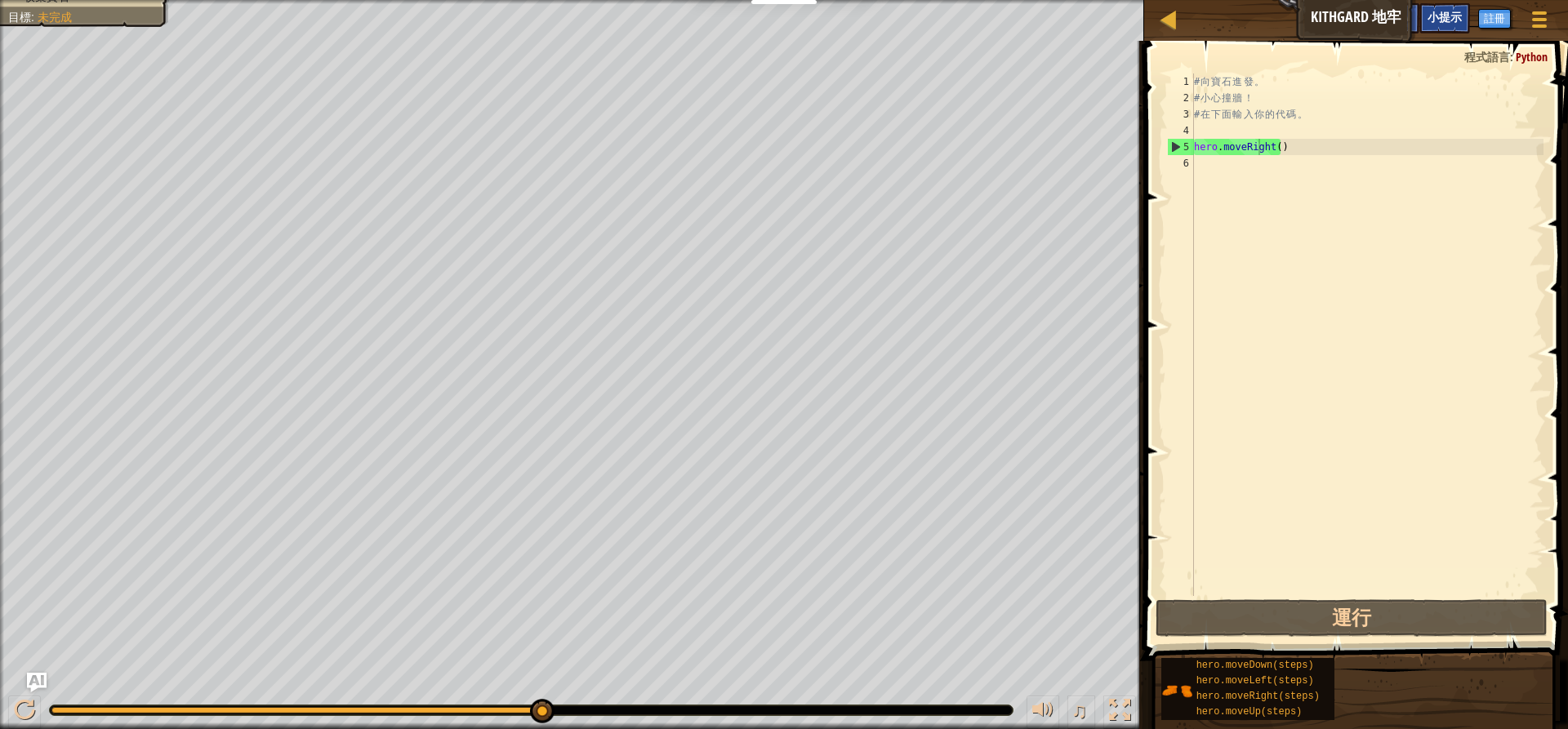
click at [1448, 12] on span "小提示" at bounding box center [1445, 16] width 34 height 15
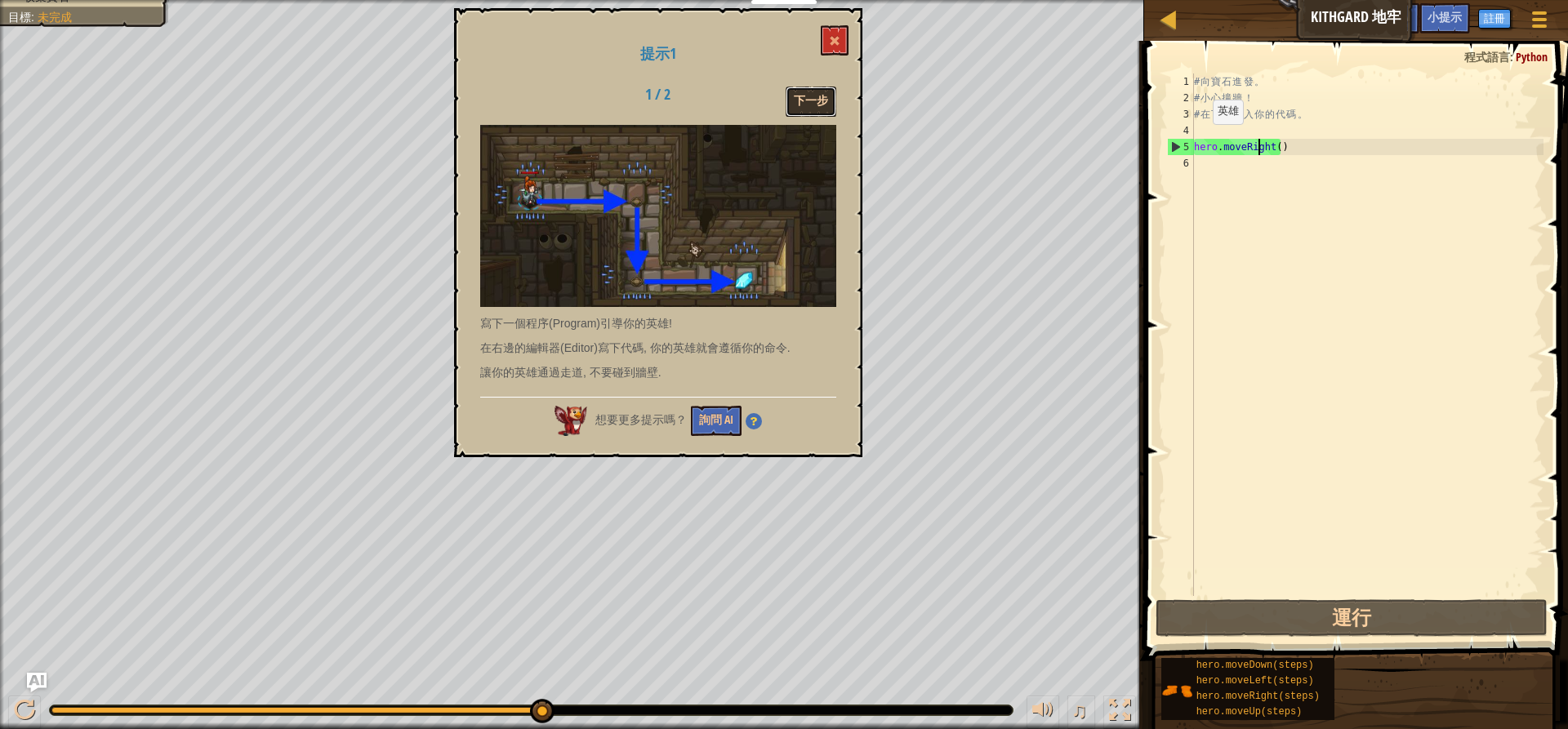
click at [820, 97] on button "下一步" at bounding box center [811, 102] width 50 height 31
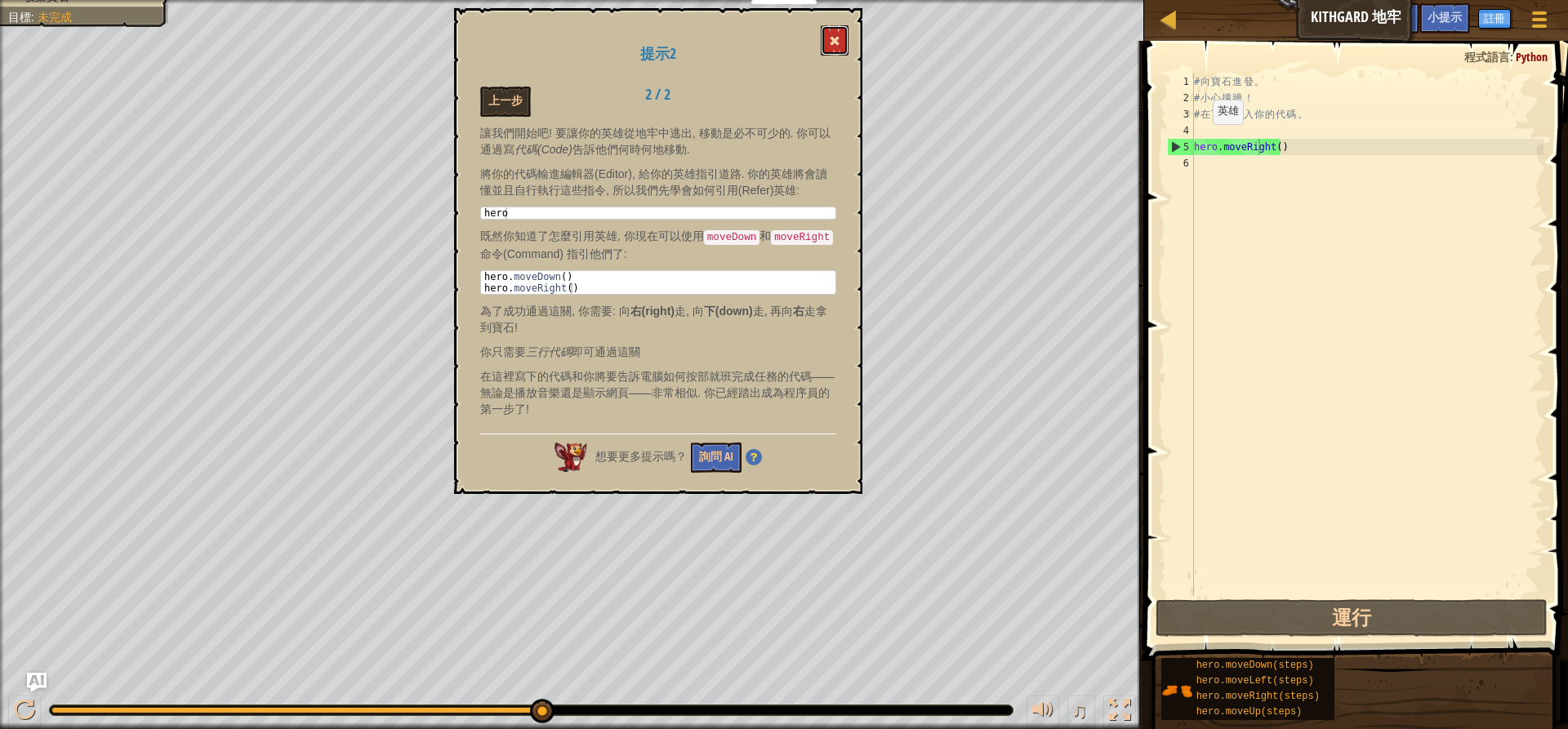
click at [833, 38] on span at bounding box center [834, 41] width 12 height 12
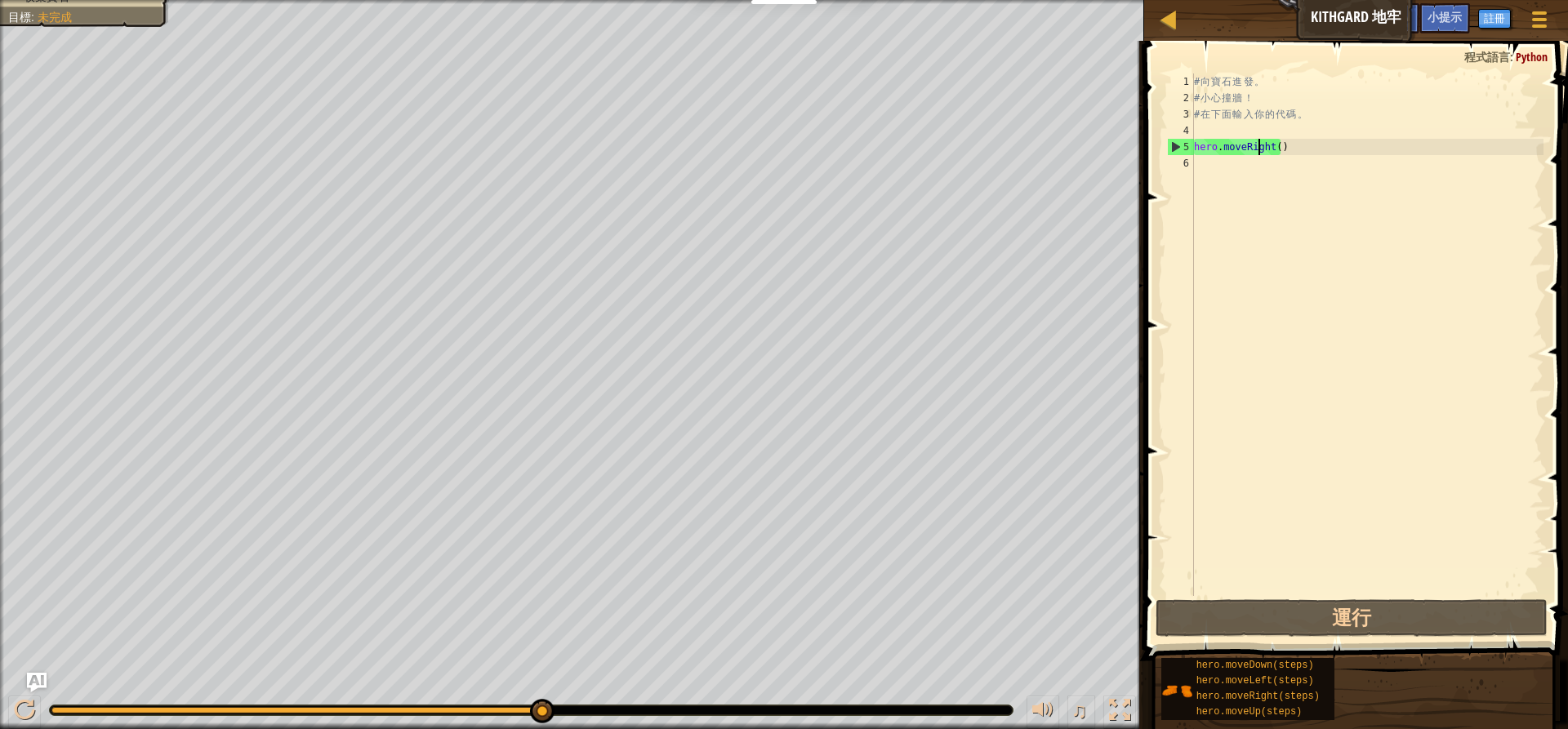
click at [1189, 159] on div "6" at bounding box center [1181, 163] width 27 height 16
click at [1187, 160] on div "6" at bounding box center [1181, 163] width 27 height 16
click at [1209, 165] on div "# 向 寶 石 進 發 。 # 小 心 撞 牆 ！ # 在 下 面 輸 入 你 的 代 碼 。 hero . moveRight ( )" at bounding box center [1366, 351] width 352 height 555
drag, startPoint x: 1209, startPoint y: 165, endPoint x: 1197, endPoint y: 173, distance: 14.4
click at [1203, 169] on div "# 向 寶 石 進 發 。 # 小 心 撞 牆 ！ # 在 下 面 輸 入 你 的 代 碼 。 hero . moveRight ( )" at bounding box center [1366, 351] width 352 height 555
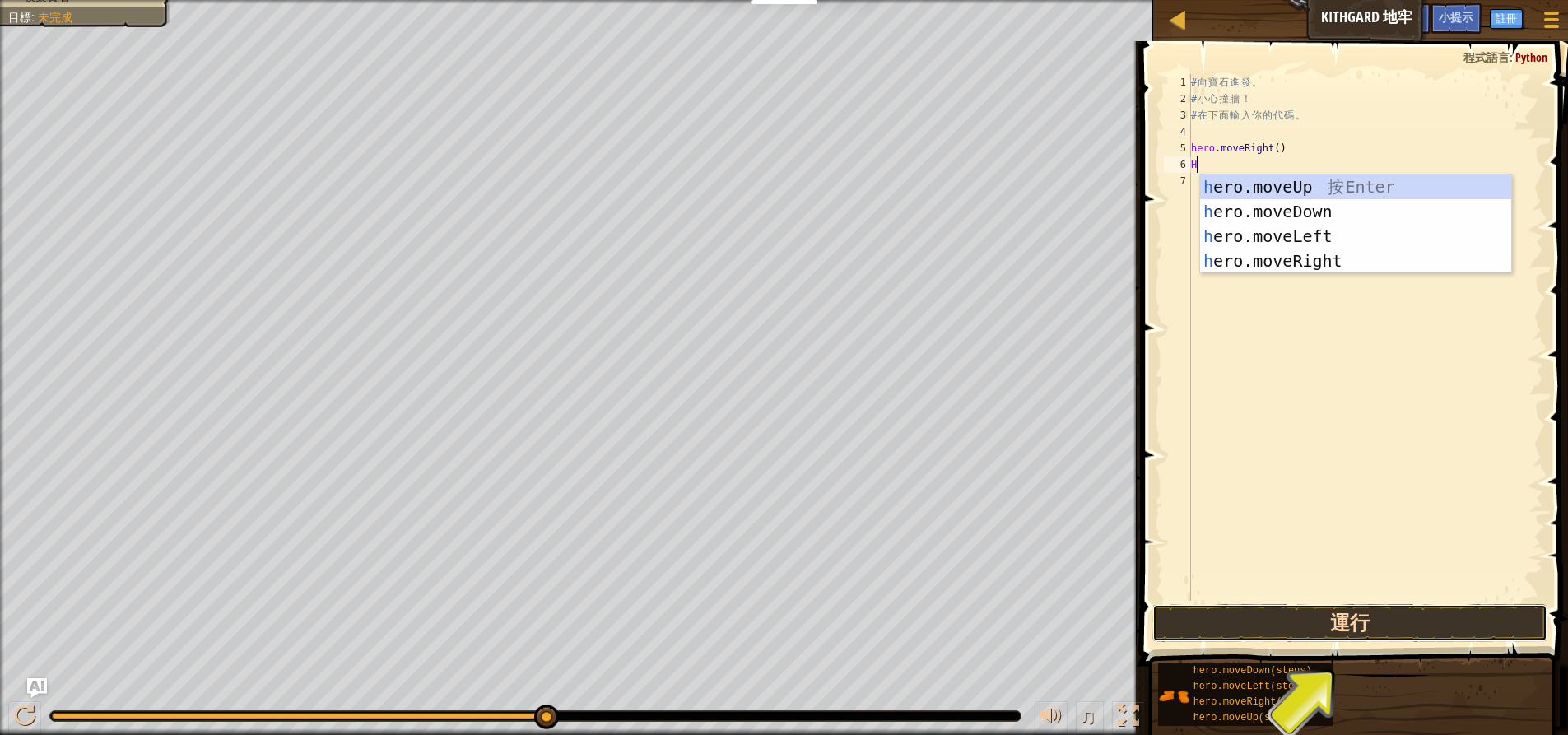
click at [1303, 613] on button "運行" at bounding box center [1350, 623] width 395 height 38
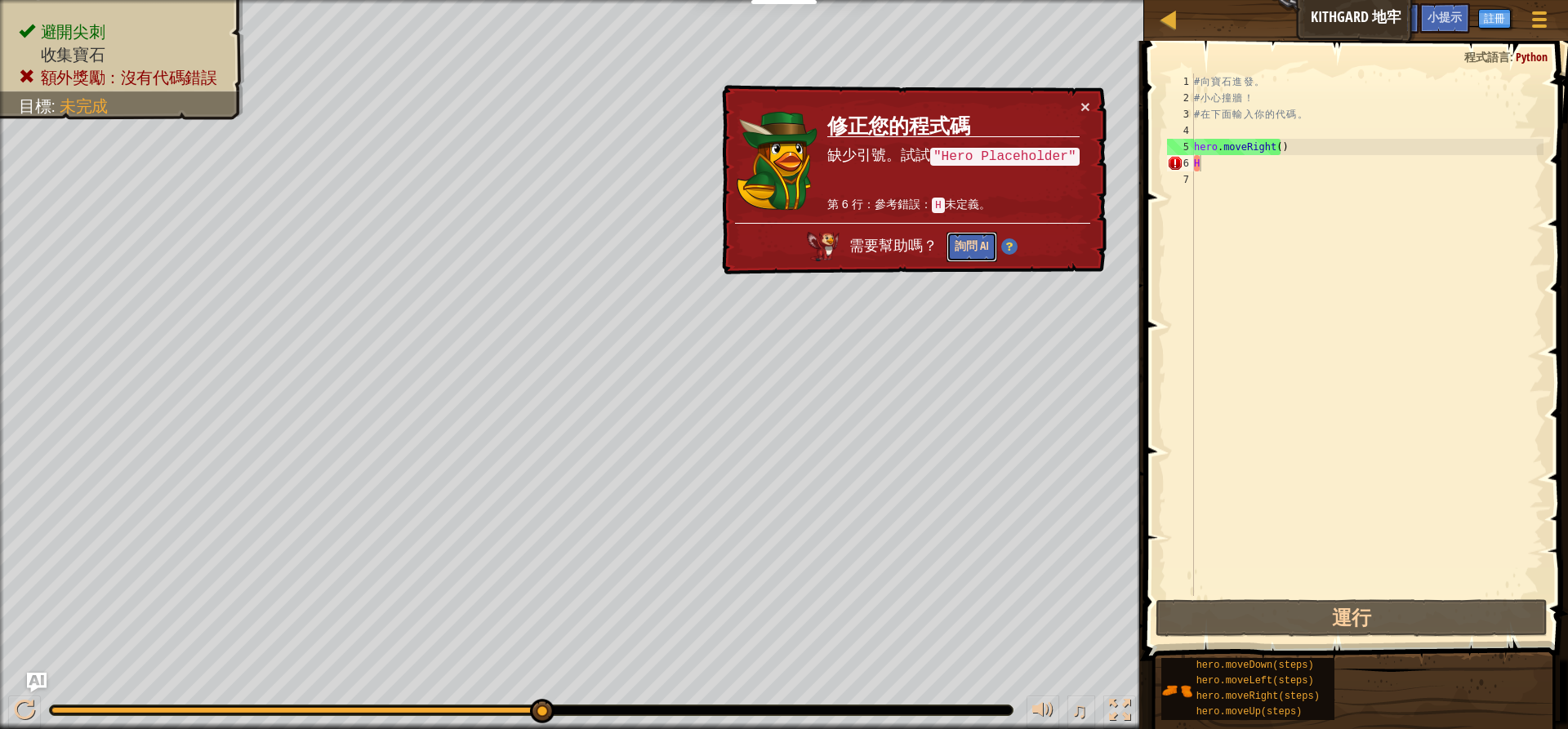
click at [962, 248] on button "詢問 AI" at bounding box center [971, 247] width 50 height 31
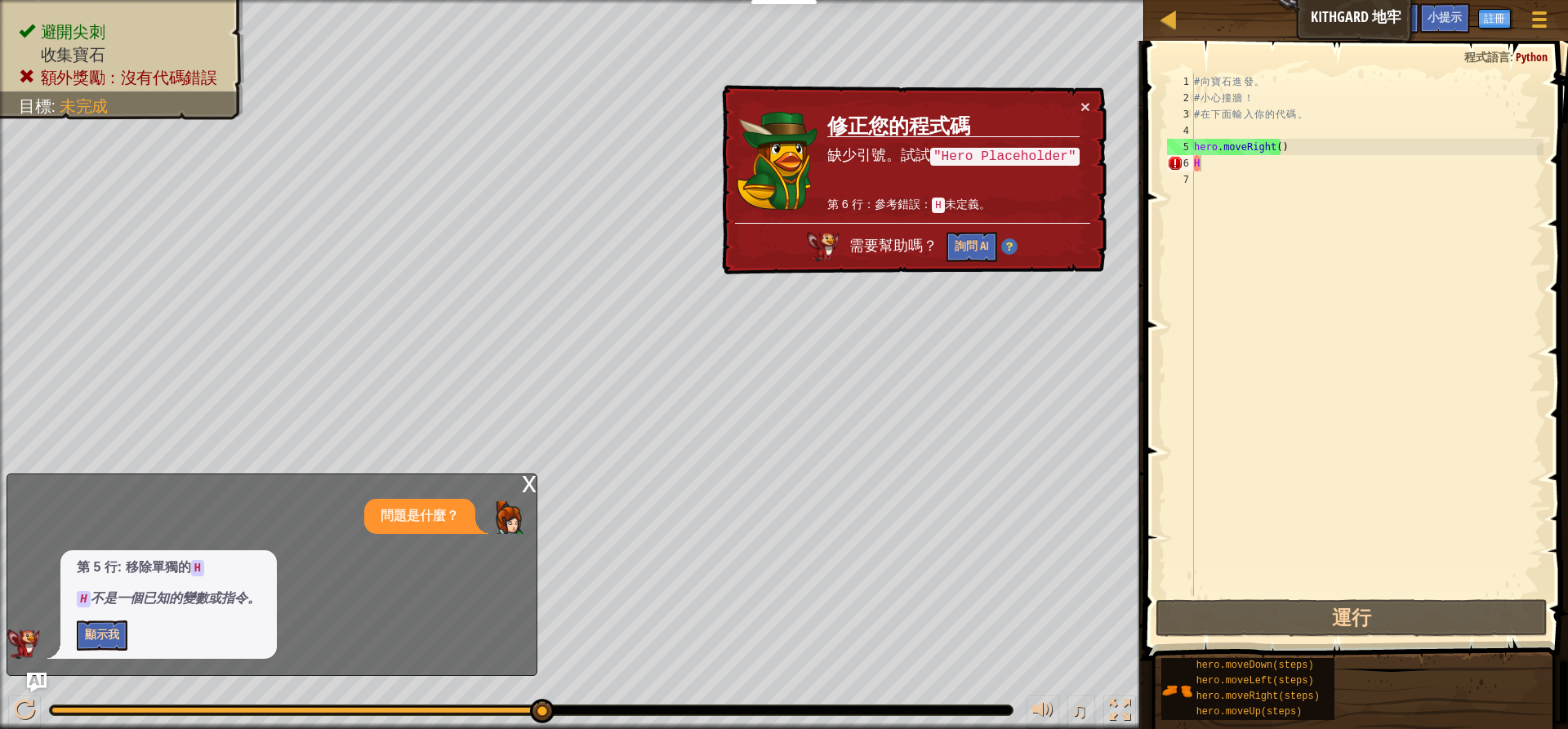
click at [102, 630] on div "第 5 行: 移除單獨的 H H 不是一個已知的變數或指令。 顯示我" at bounding box center [169, 605] width 216 height 109
click at [98, 641] on button "顯示我" at bounding box center [102, 636] width 50 height 31
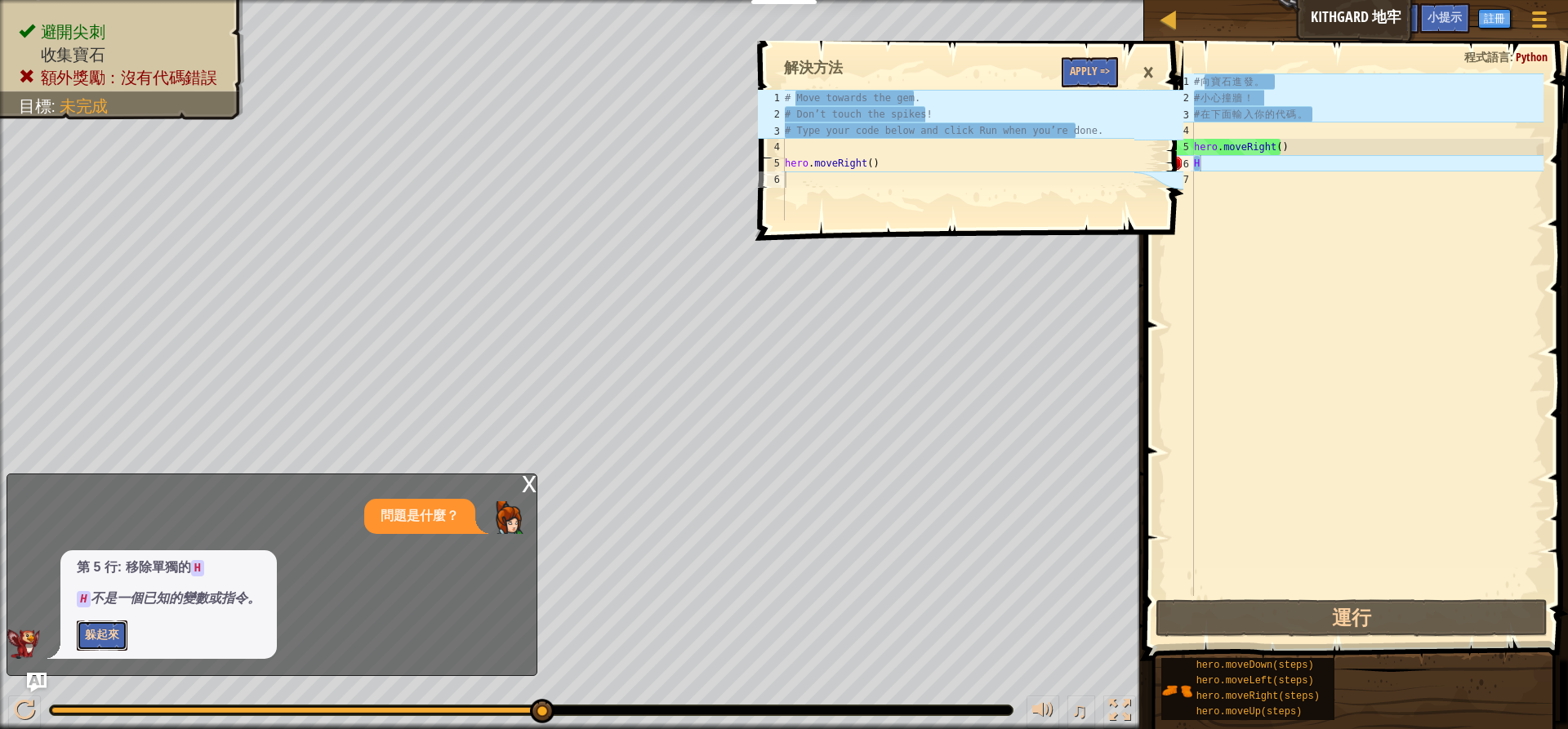
click at [103, 633] on button "躲起來" at bounding box center [102, 636] width 50 height 31
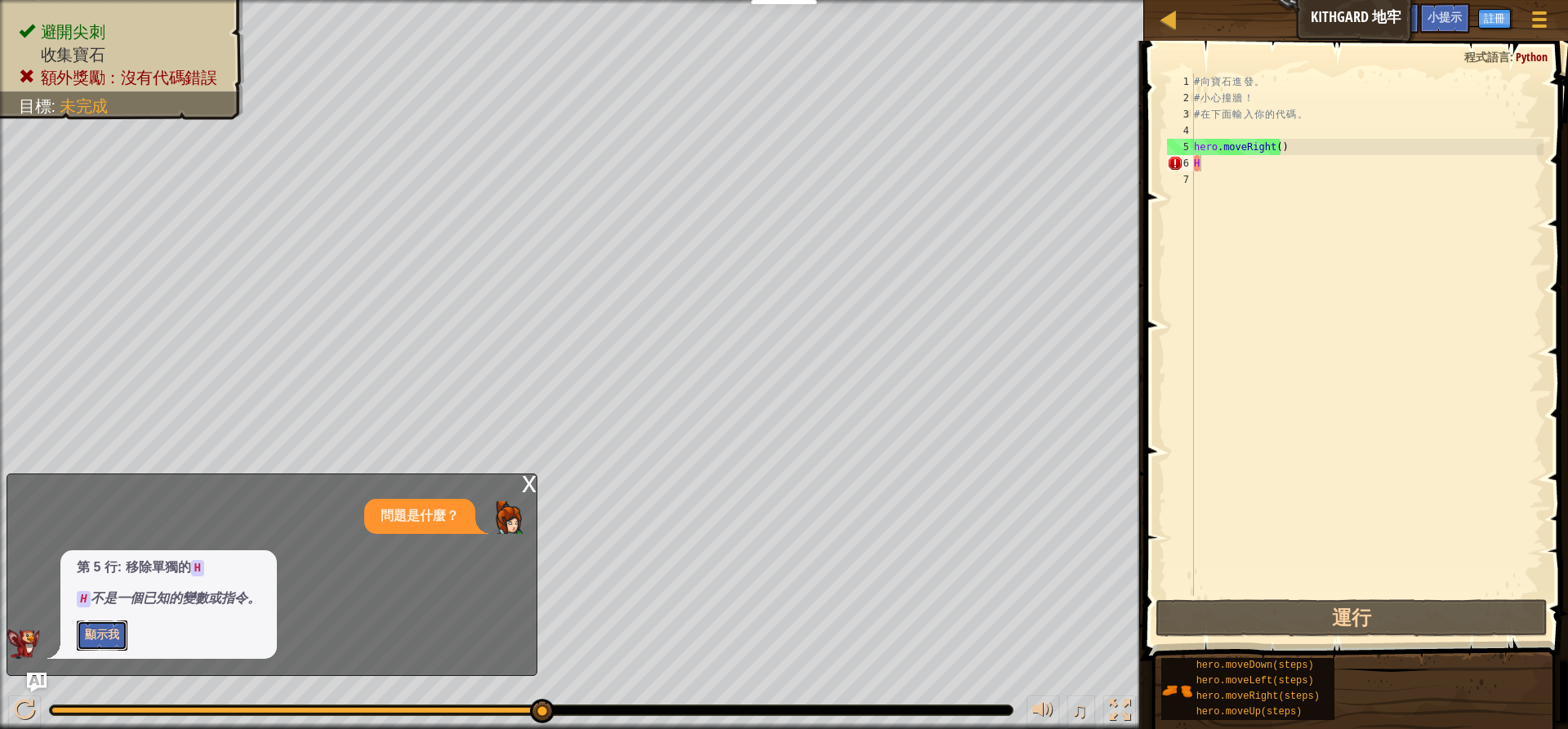
click at [103, 633] on button "顯示我" at bounding box center [102, 636] width 50 height 31
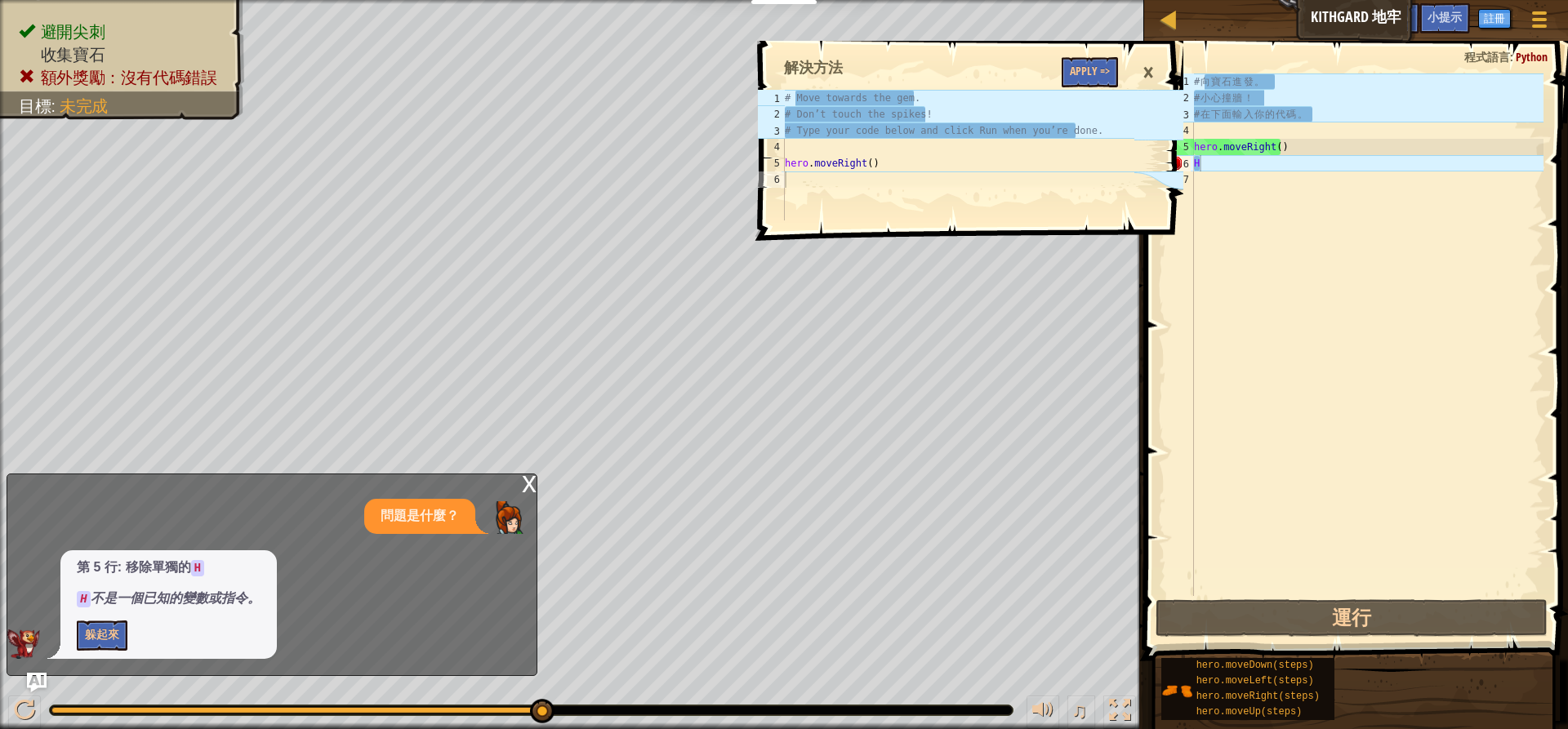
click at [1146, 63] on div "×" at bounding box center [1148, 73] width 28 height 38
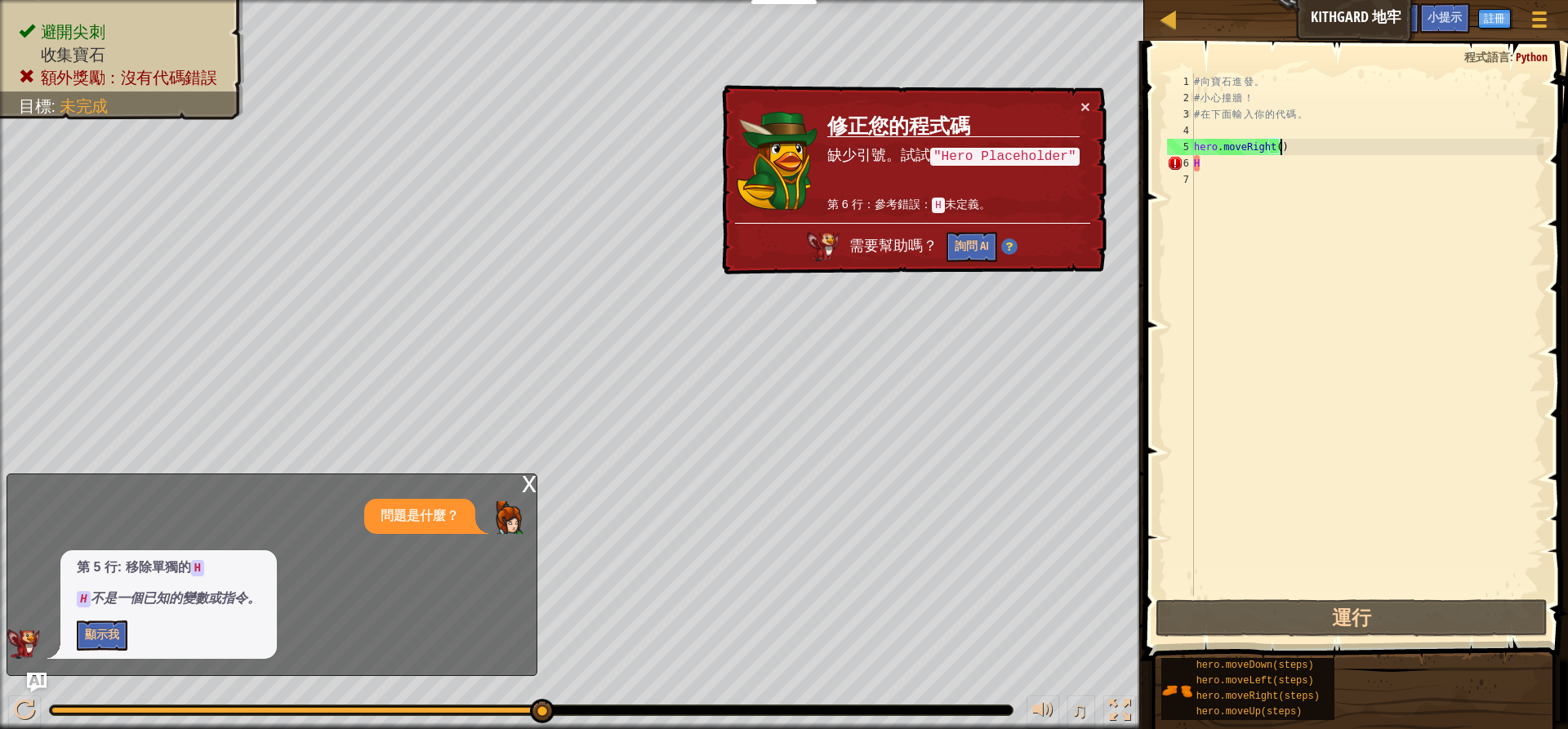
click at [1302, 153] on div "# 向 寶 石 進 發 。 # 小 心 撞 牆 ！ # 在 下 面 輸 入 你 的 代 碼 。 hero . moveRight ( ) H" at bounding box center [1366, 351] width 352 height 555
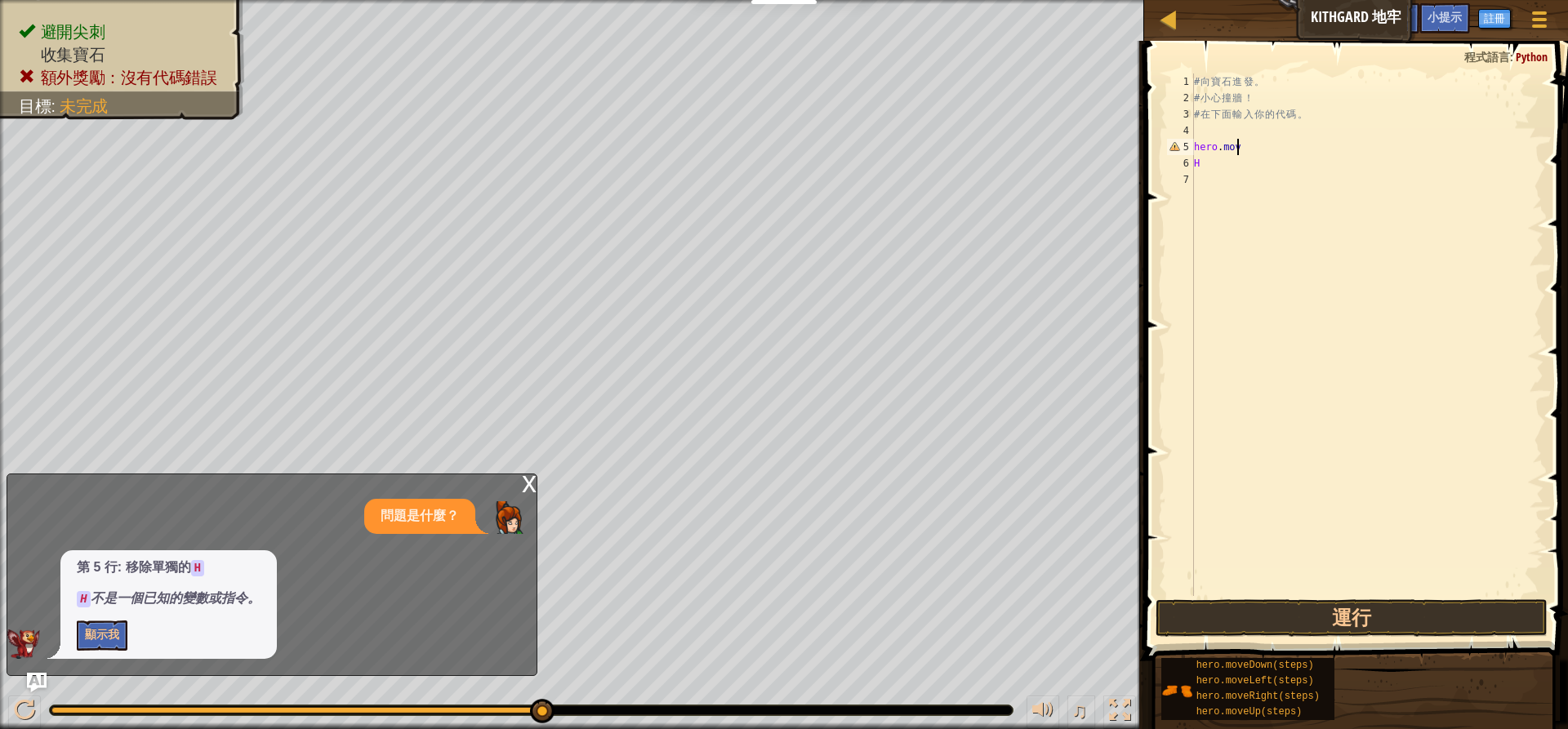
type textarea "h"
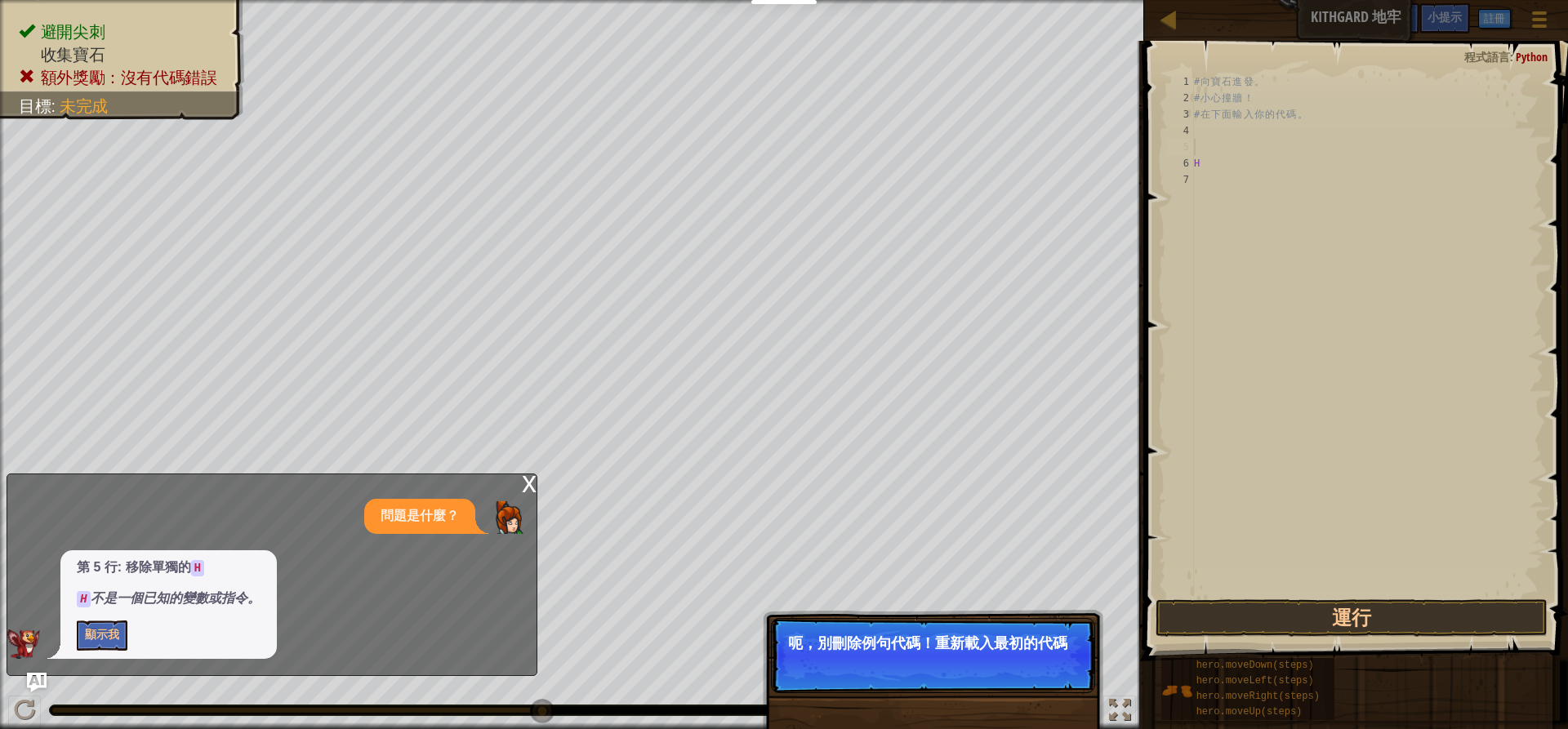
type textarea "H"
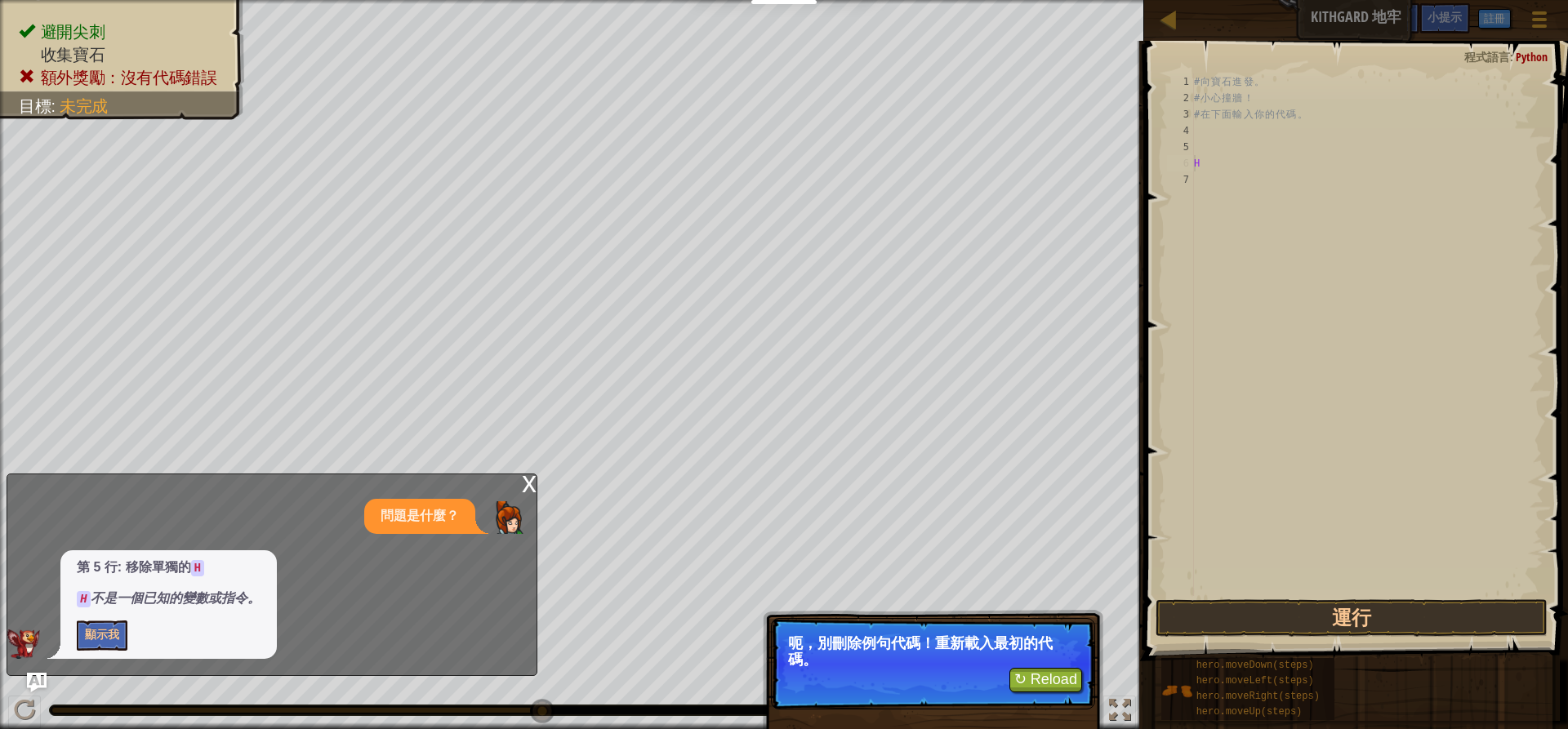
click at [1056, 695] on p "↻ Reload 呃，別刪除例句代碼！重新載入最初的代碼。" at bounding box center [933, 663] width 324 height 91
drag, startPoint x: 1034, startPoint y: 658, endPoint x: 1017, endPoint y: 674, distance: 23.3
click at [1017, 674] on p "↻ Reload 呃，別刪除例句代碼！重新載入最初的代碼。" at bounding box center [933, 663] width 324 height 91
click at [1019, 674] on button "↻ Reload" at bounding box center [1045, 679] width 73 height 24
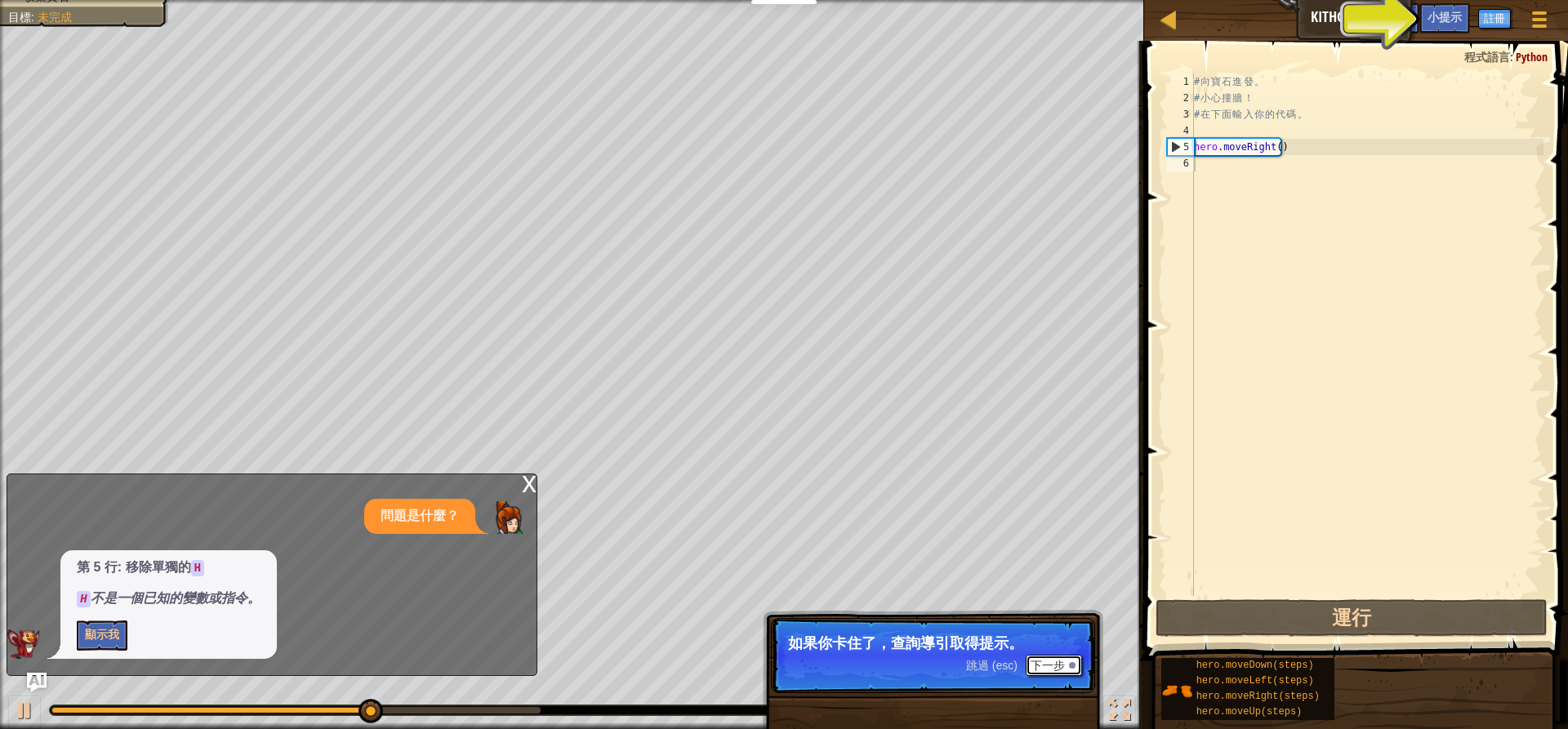
click at [1044, 656] on button "下一步" at bounding box center [1053, 666] width 57 height 22
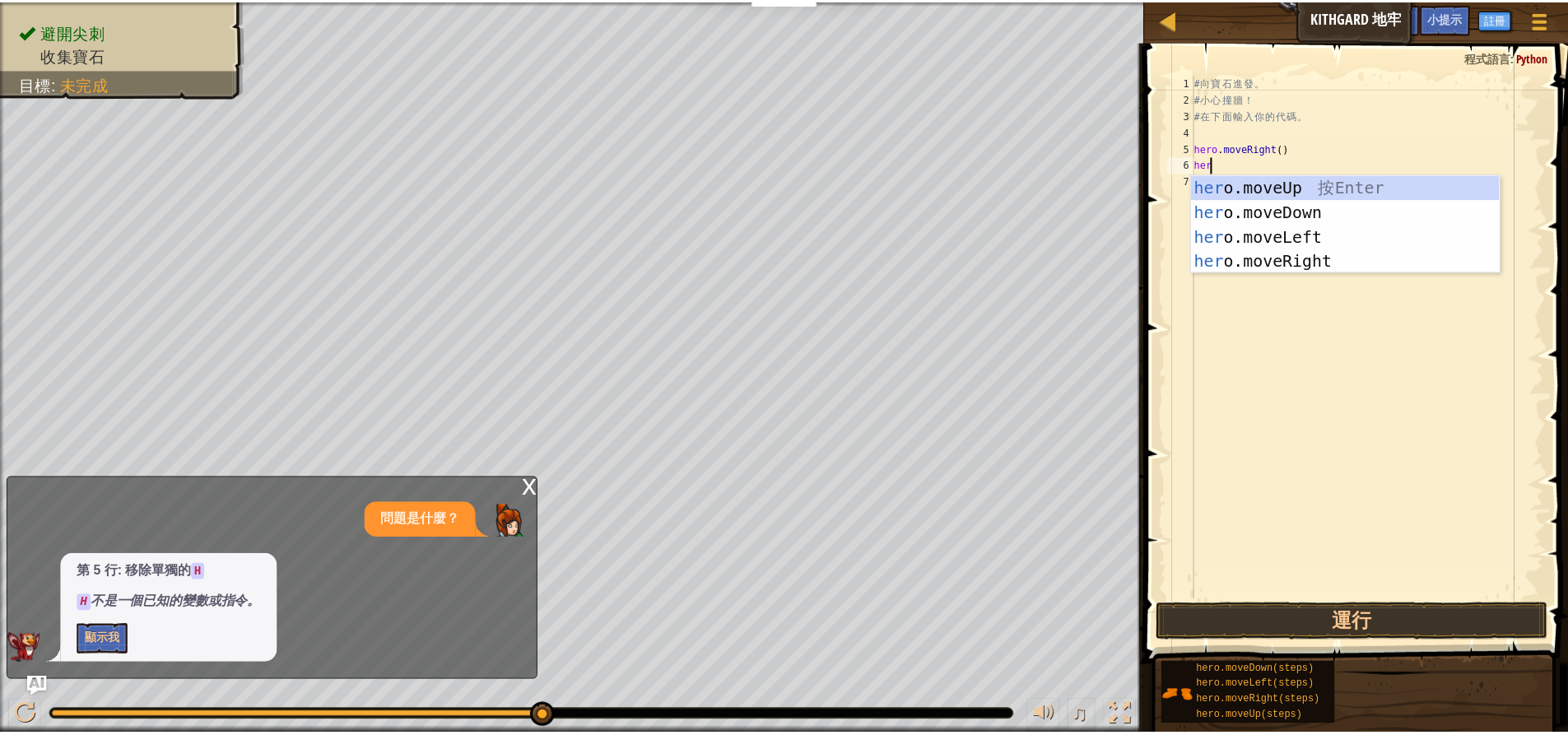
scroll to position [7, 1]
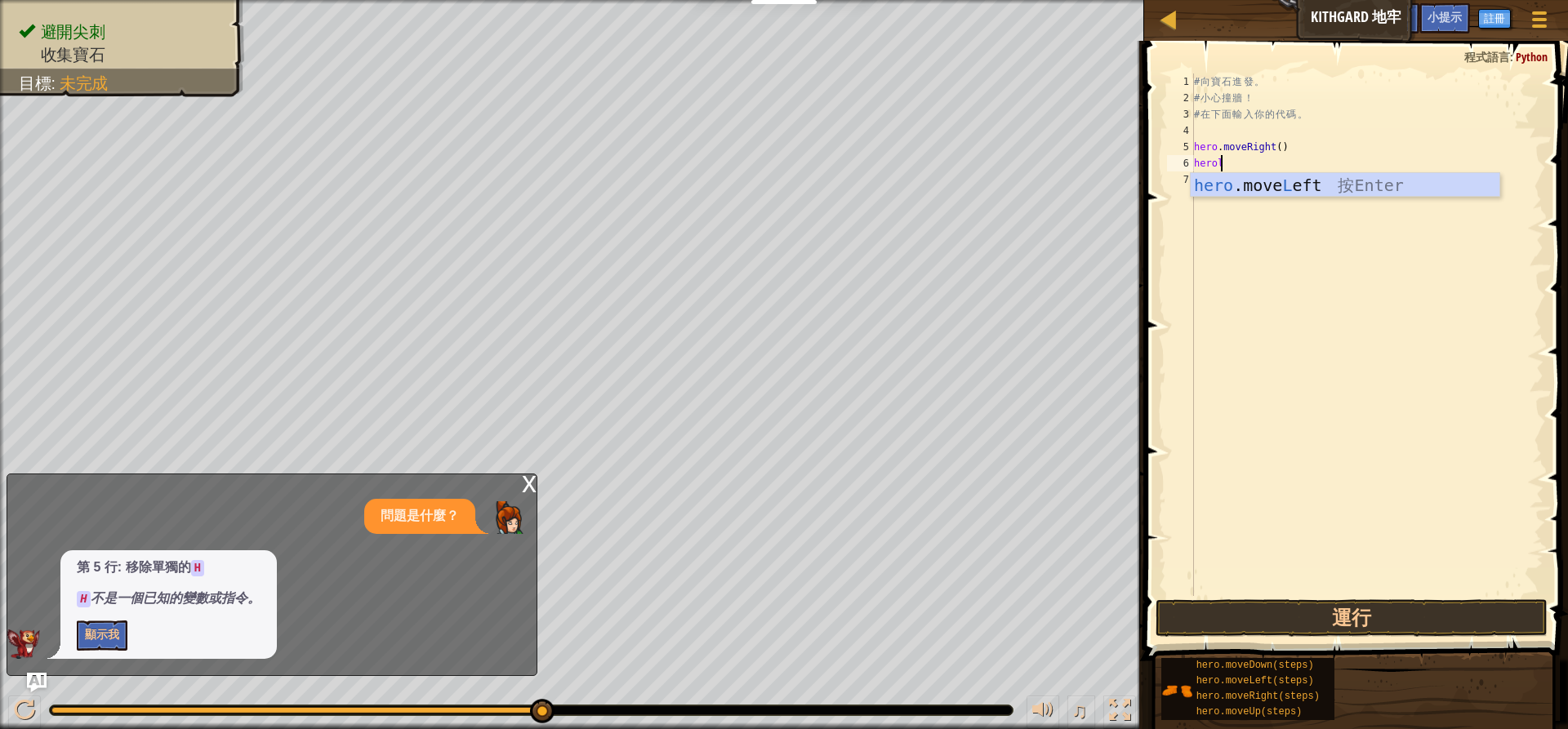
type textarea "hero"
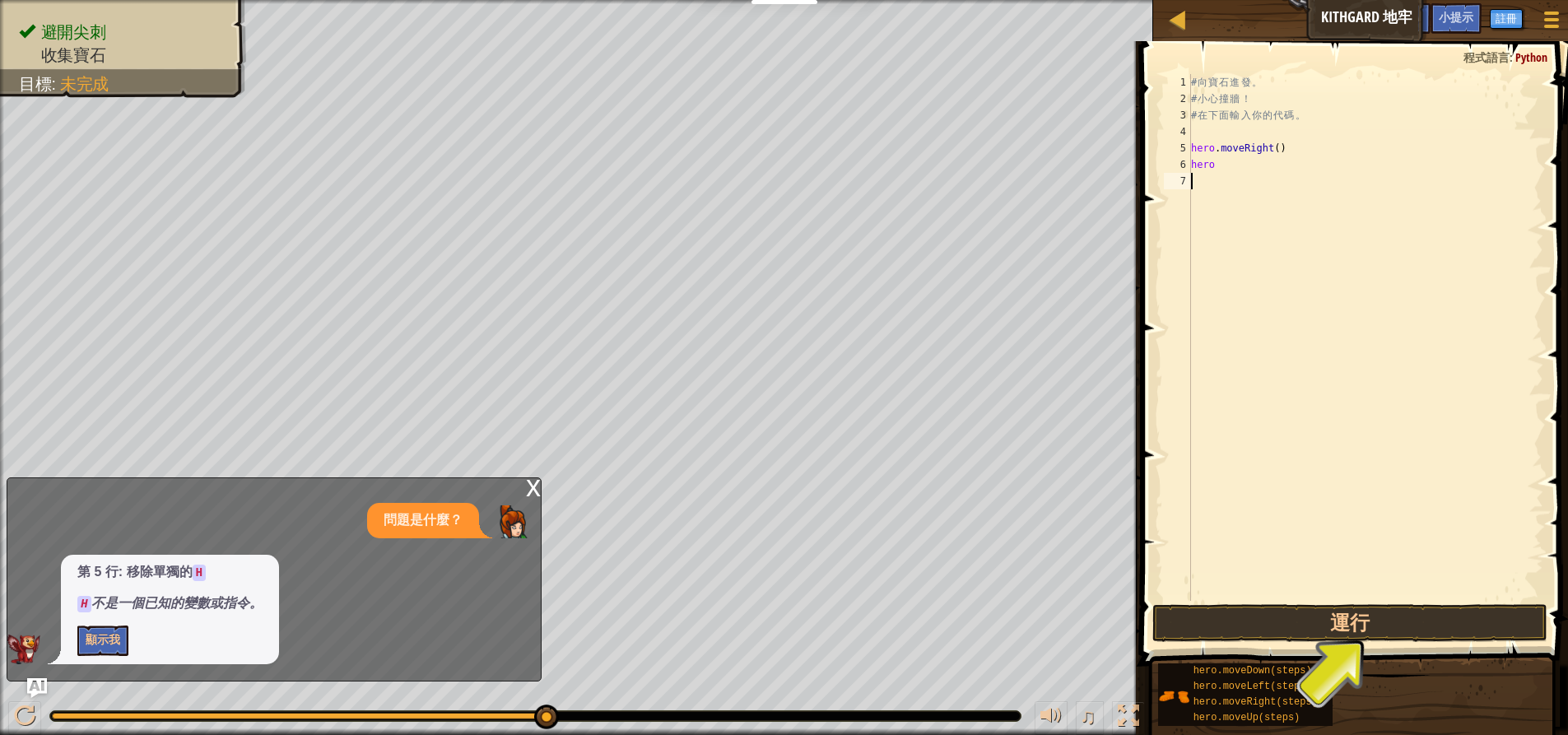
drag, startPoint x: 1177, startPoint y: 595, endPoint x: 1170, endPoint y: 600, distance: 8.6
click at [1170, 600] on div "hero 1 2 3 4 5 6 7 # 向 寶 石 進 發 。 # 小 心 撞 牆 ！ # 在 下 面 輸 入 你 的 代 碼 。 hero . moveR…" at bounding box center [1352, 385] width 432 height 673
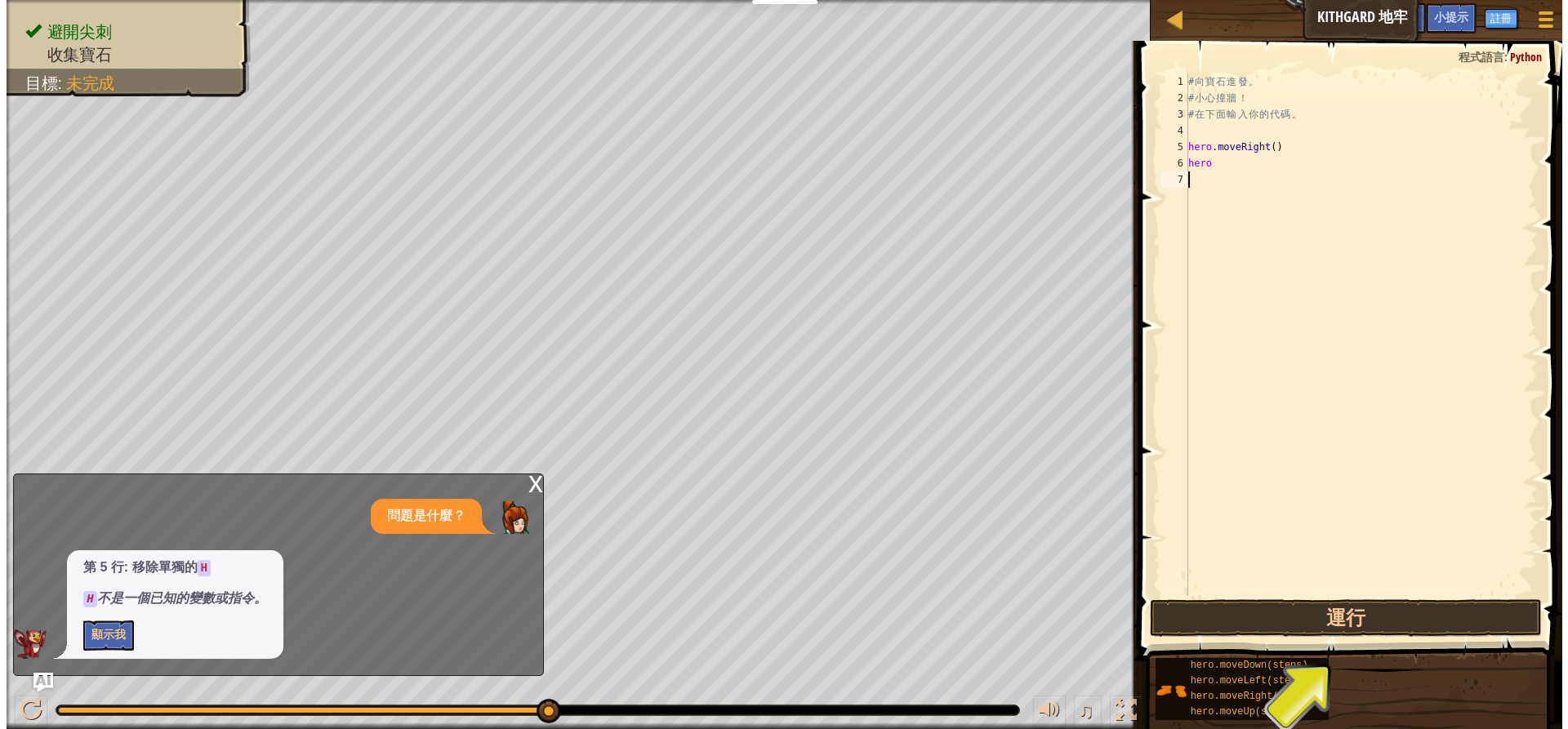
scroll to position [7, 0]
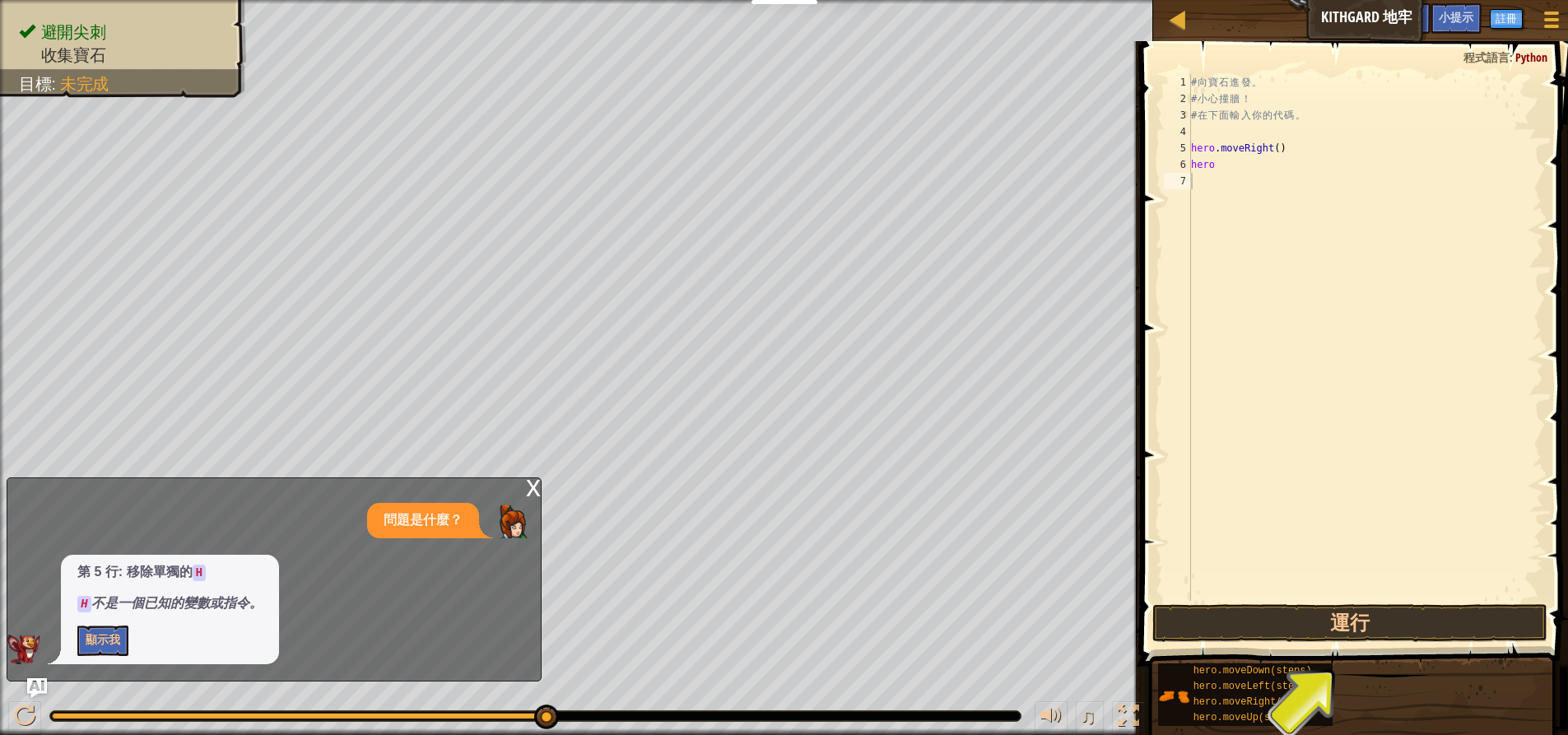
click at [1155, 642] on span at bounding box center [1355, 330] width 441 height 673
click at [1175, 618] on button "運行" at bounding box center [1350, 623] width 395 height 38
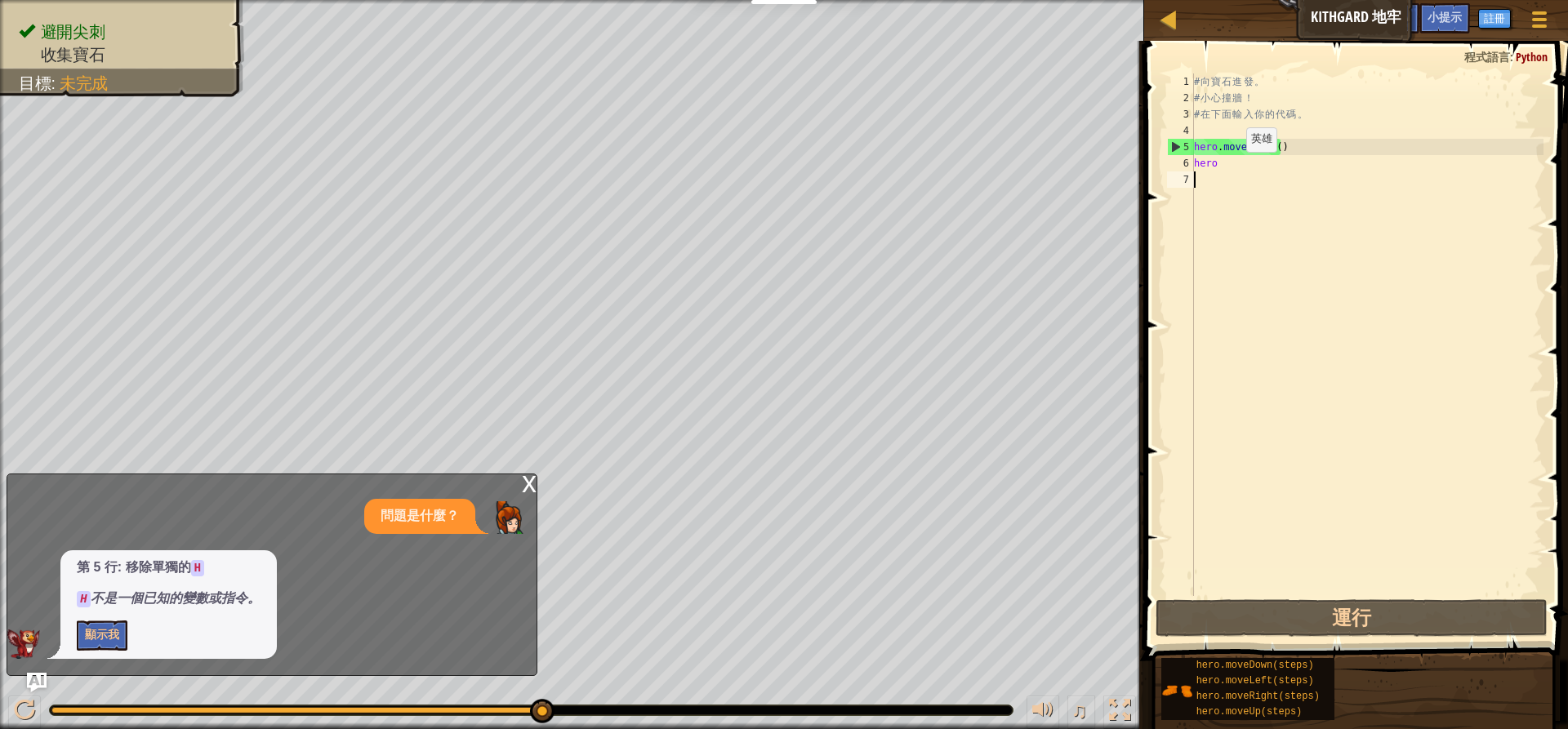
click at [1232, 169] on div "# 向 寶 石 進 發 。 # 小 心 撞 牆 ！ # 在 下 面 輸 入 你 的 代 碼 。 hero . moveRight ( ) hero" at bounding box center [1366, 351] width 352 height 555
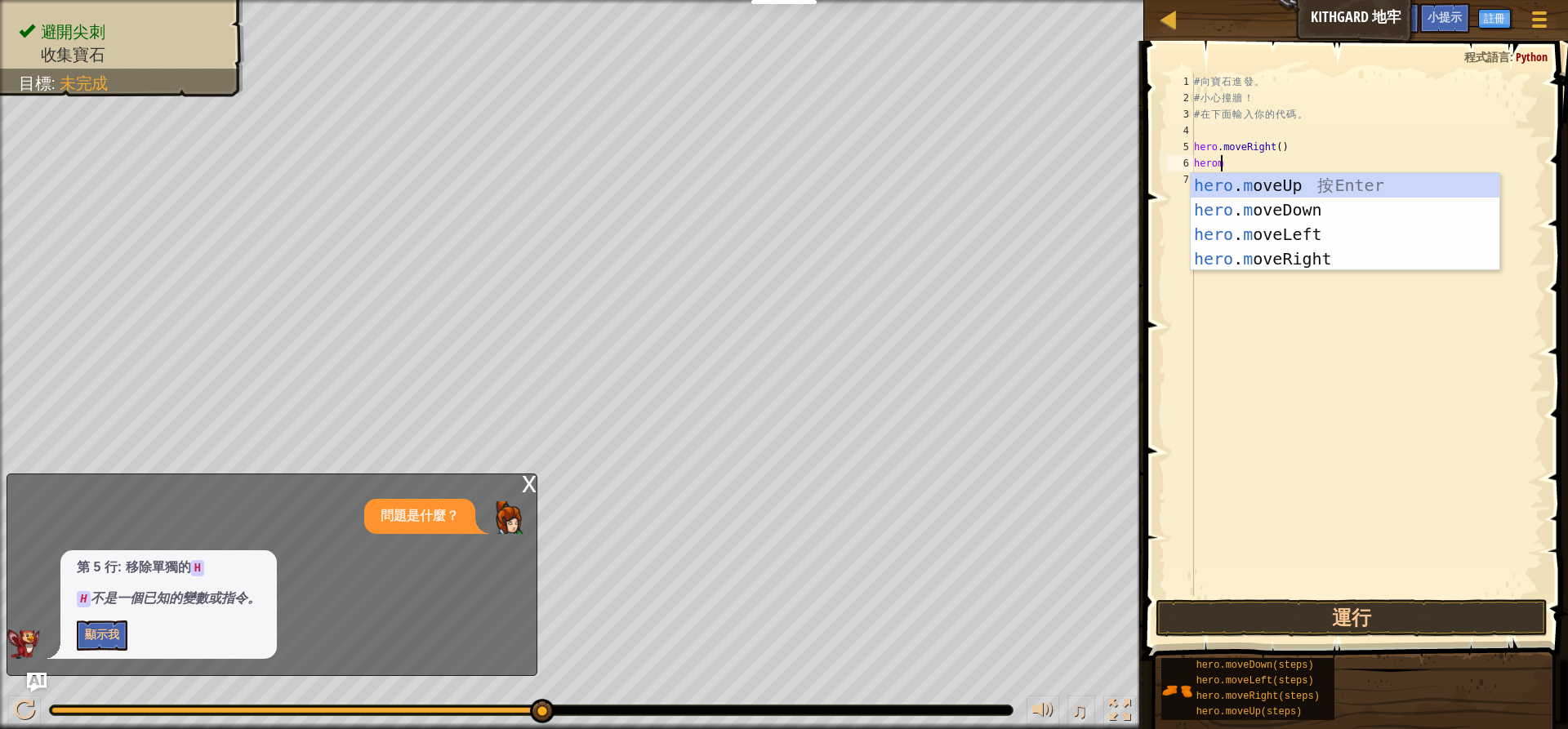
type textarea "hero"
type textarea "hero.mover"
